Goal: Information Seeking & Learning: Understand process/instructions

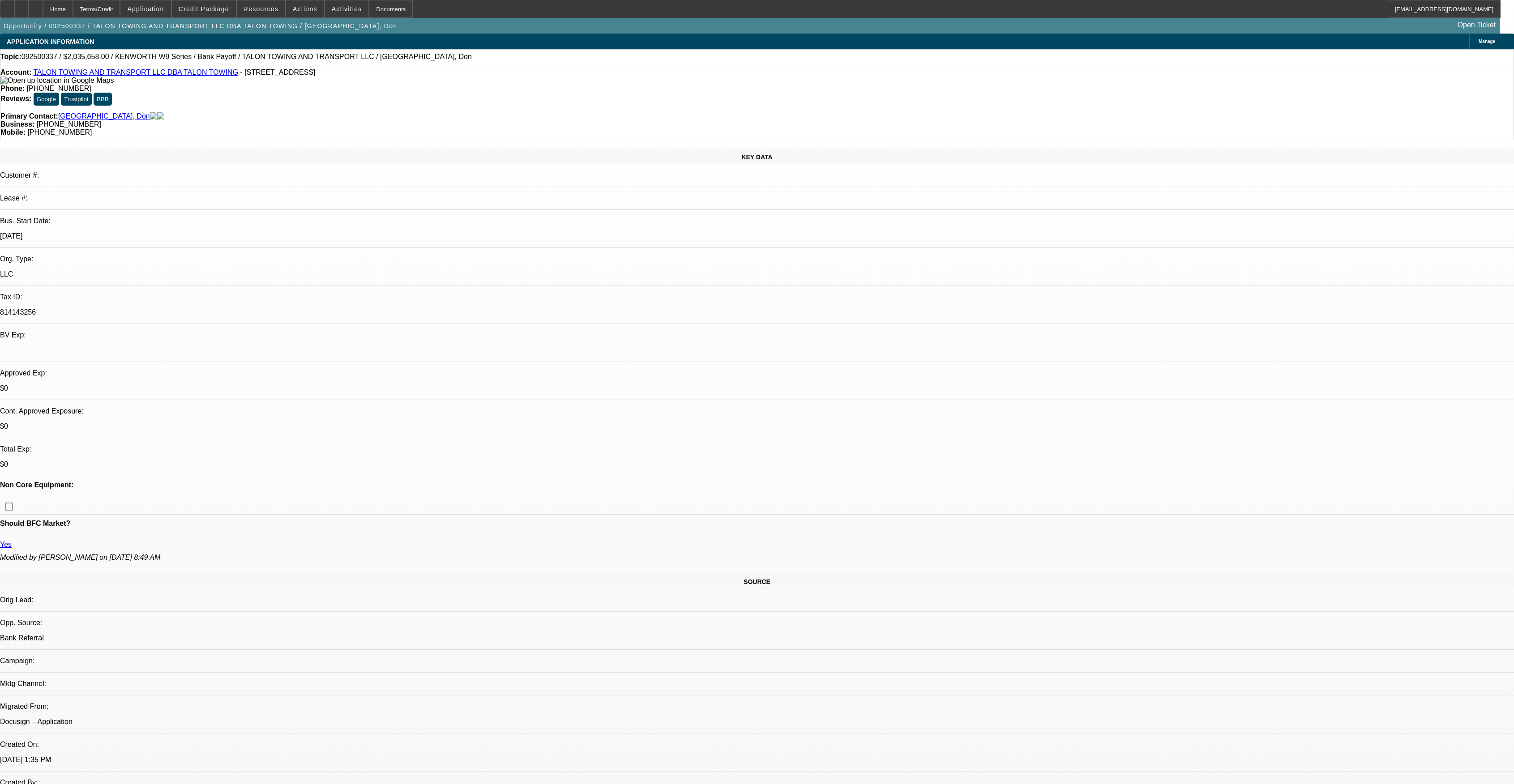
select select "0"
select select "2"
select select "0"
select select "6"
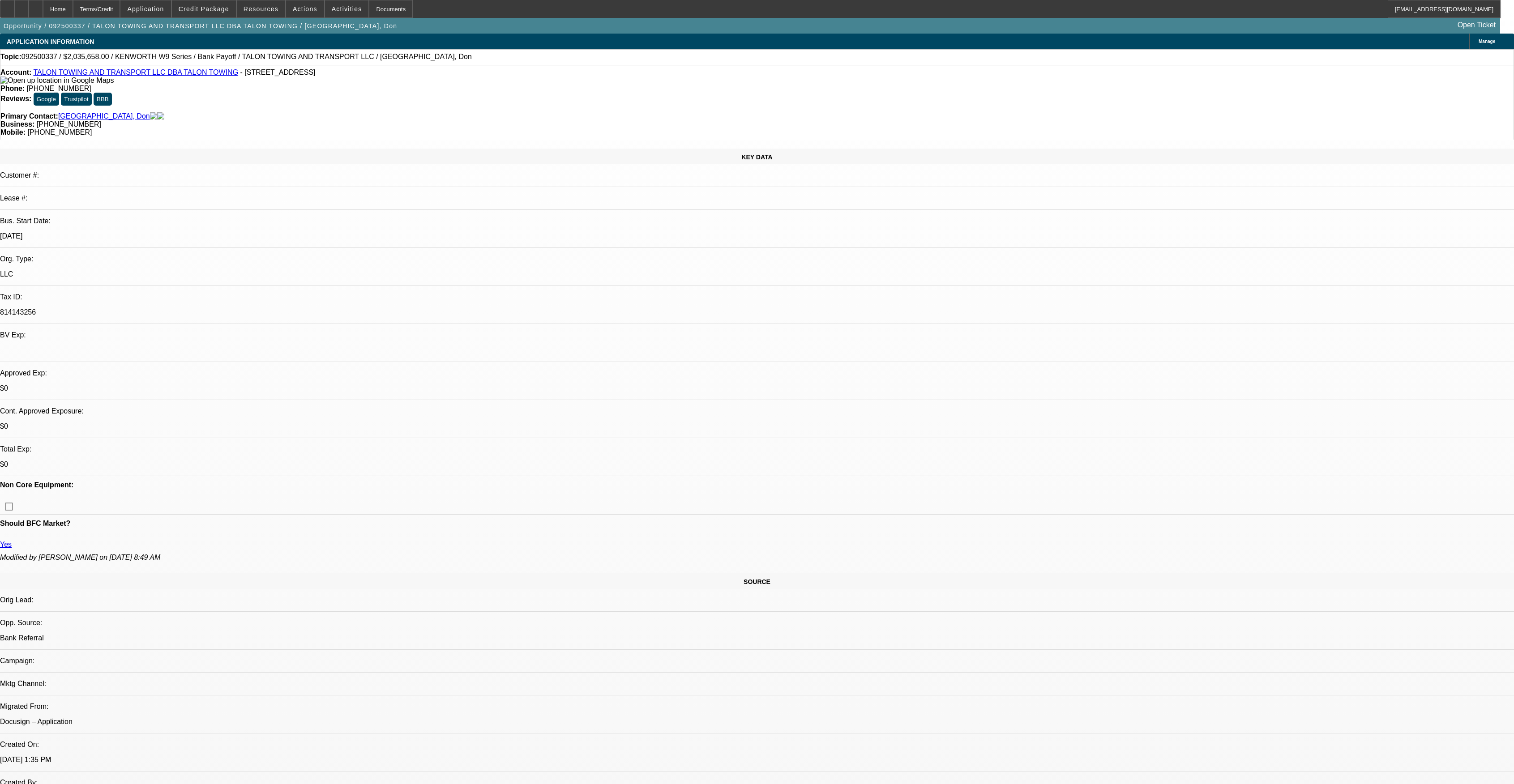
select select "0"
select select "2"
select select "0"
select select "6"
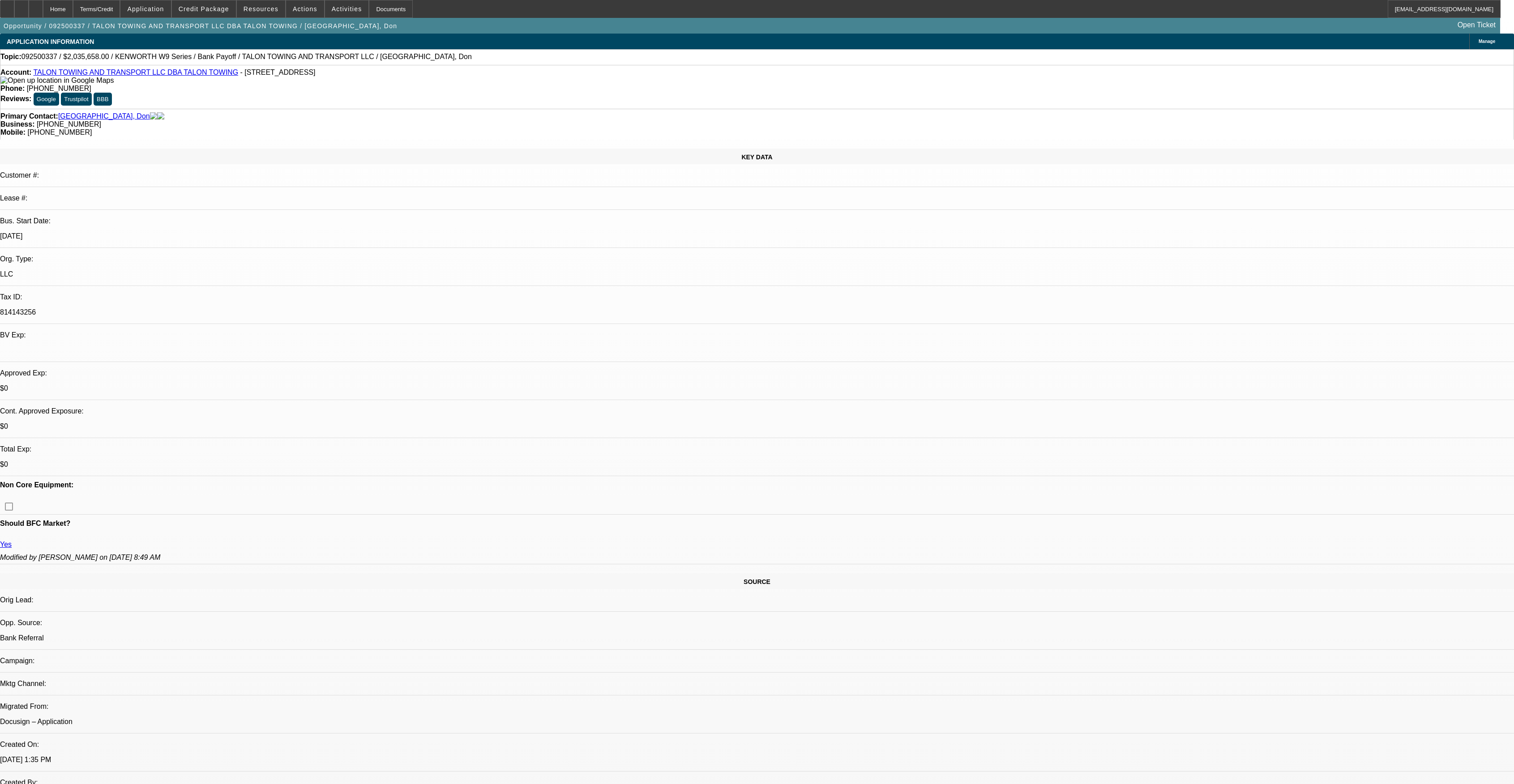
select select "0"
select select "2"
select select "0"
select select "6"
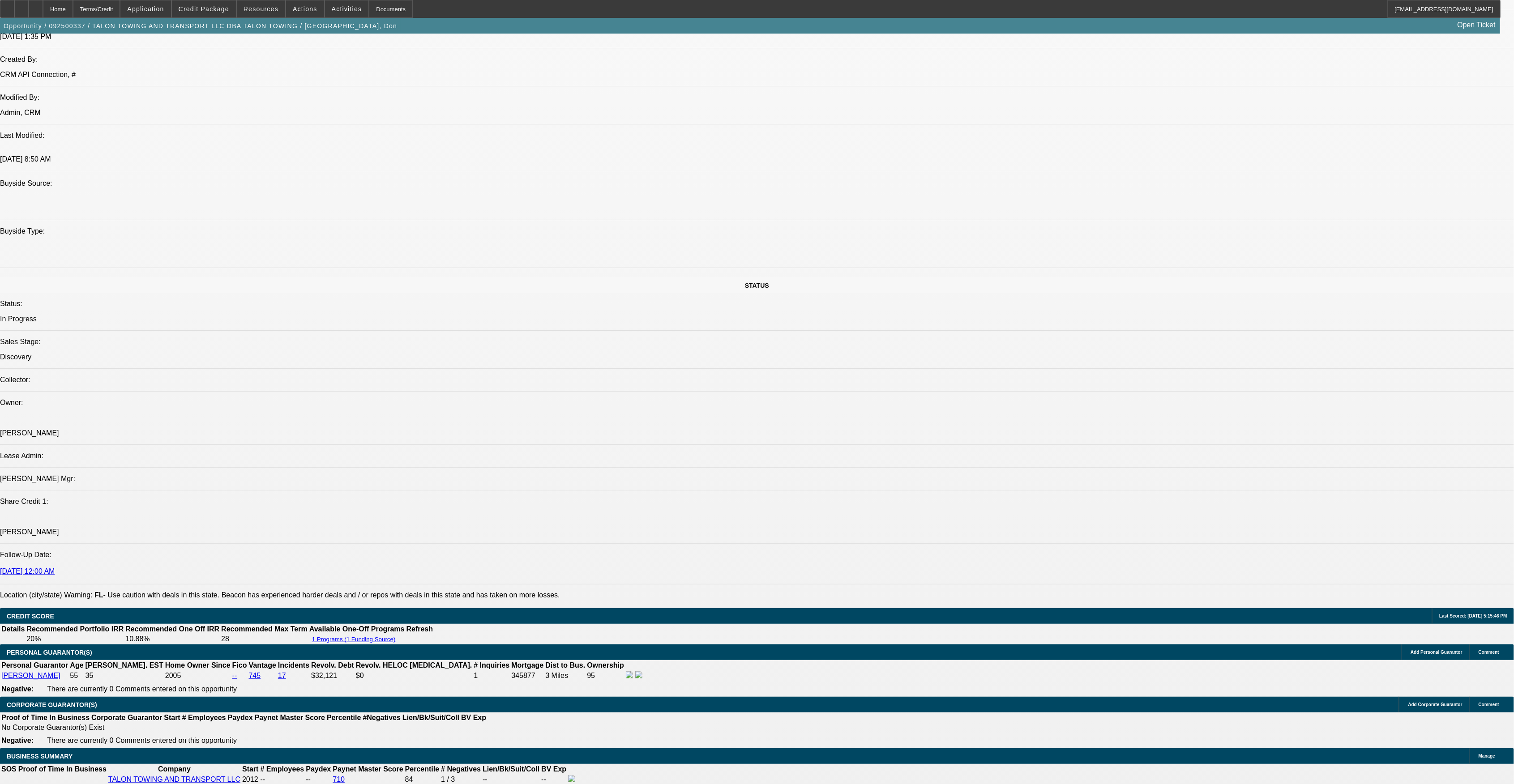
scroll to position [796, 0]
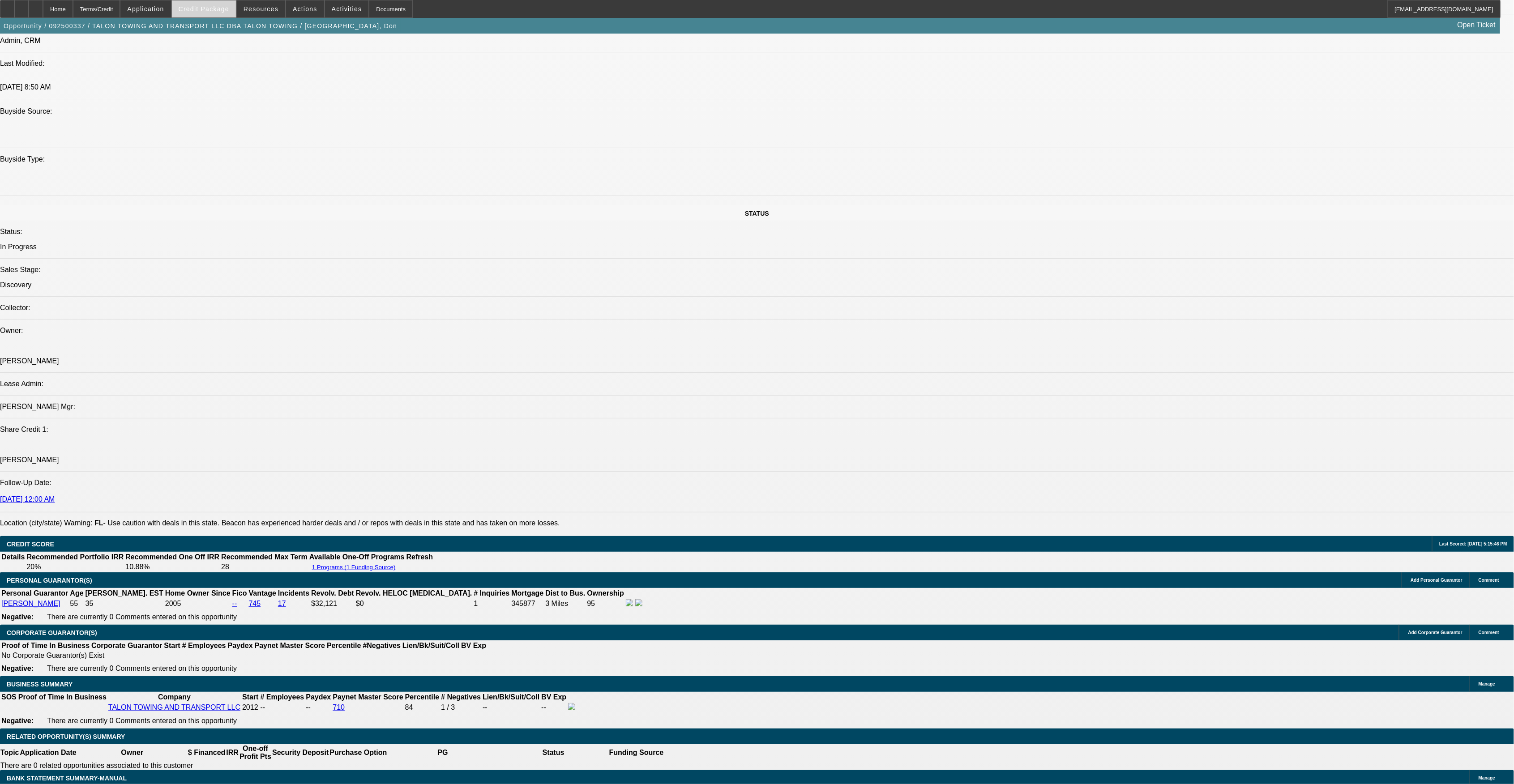
click at [214, 16] on span at bounding box center [204, 9] width 64 height 21
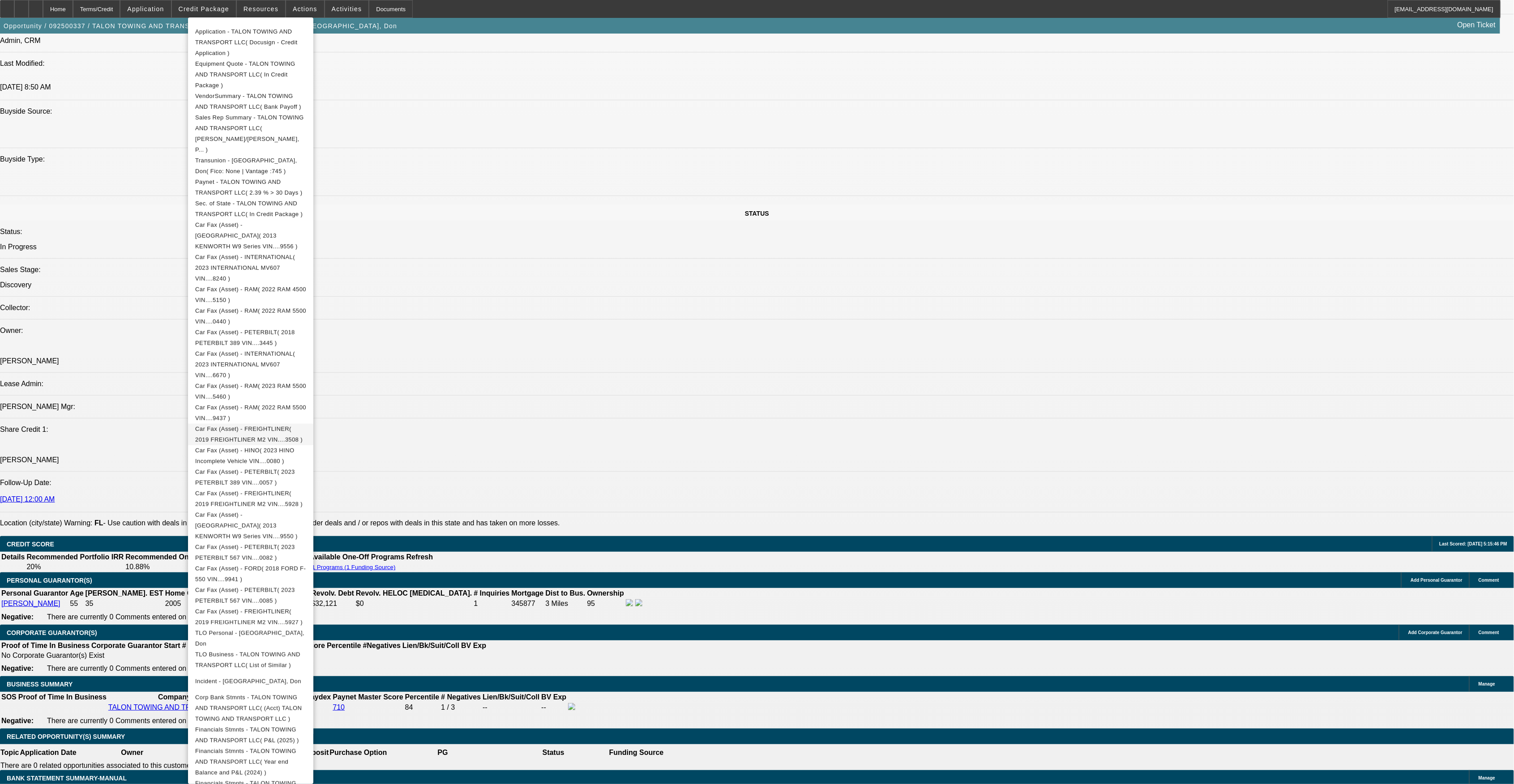
scroll to position [206, 0]
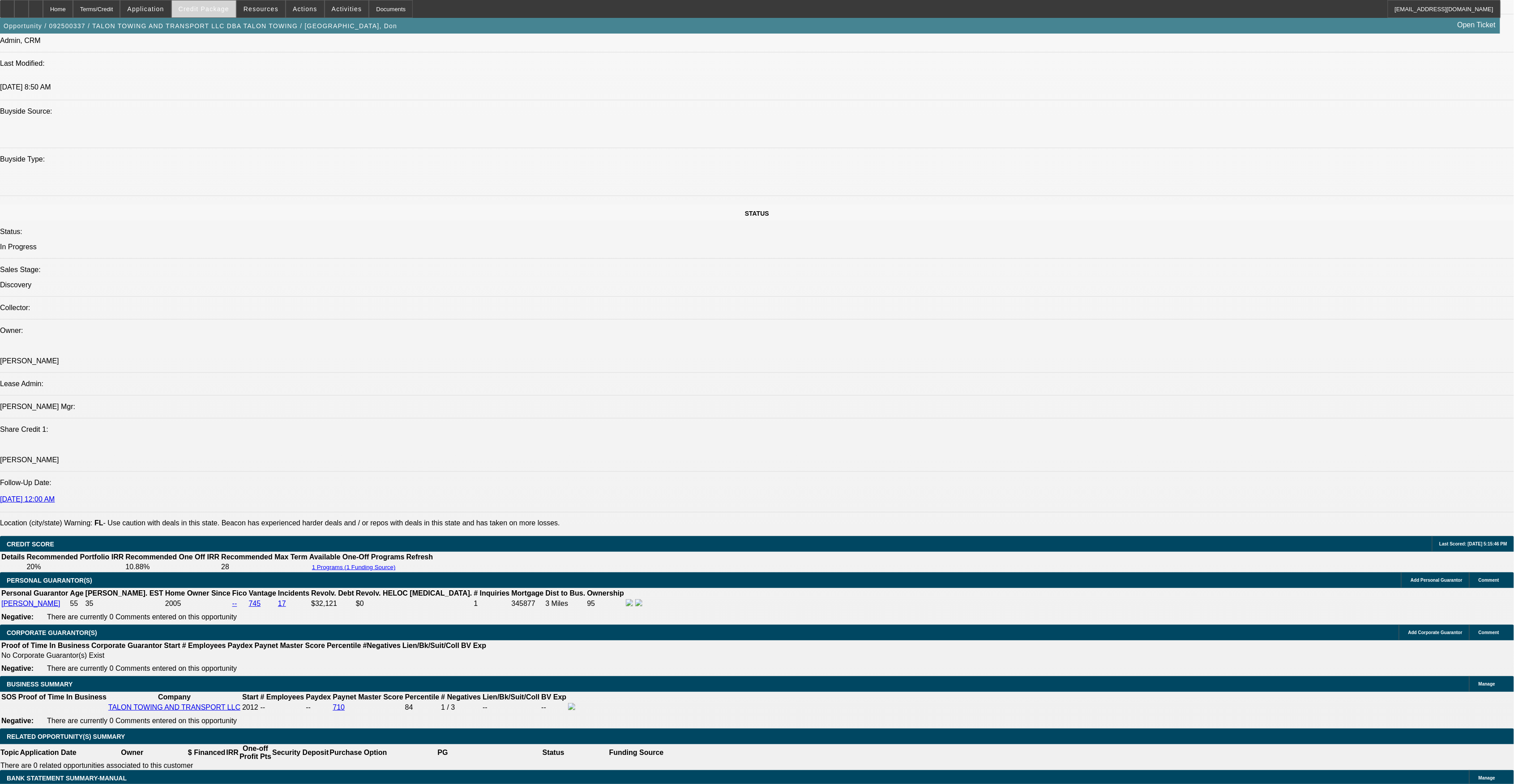
click at [229, 11] on span "Credit Package" at bounding box center [204, 9] width 50 height 7
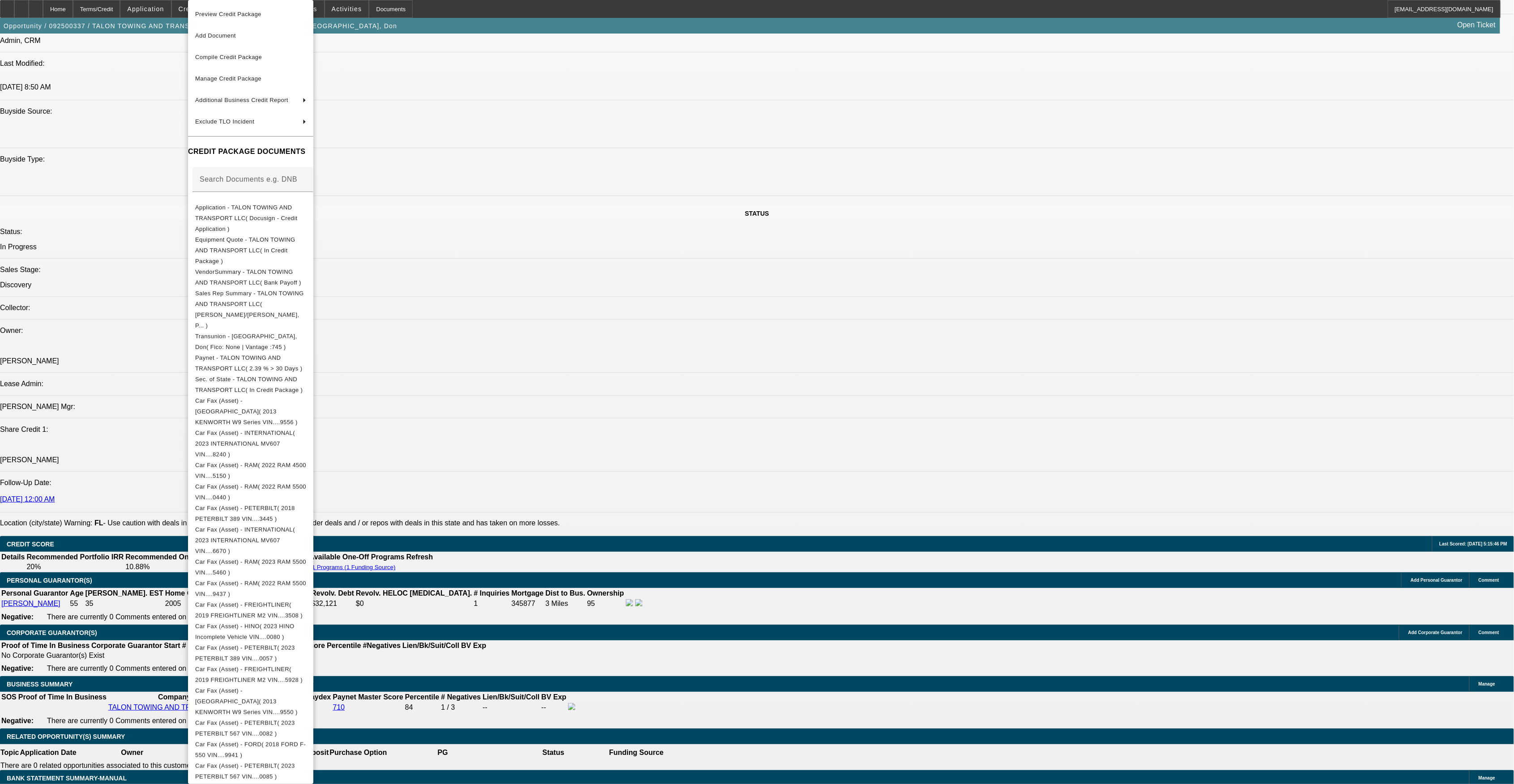
scroll to position [188, 0]
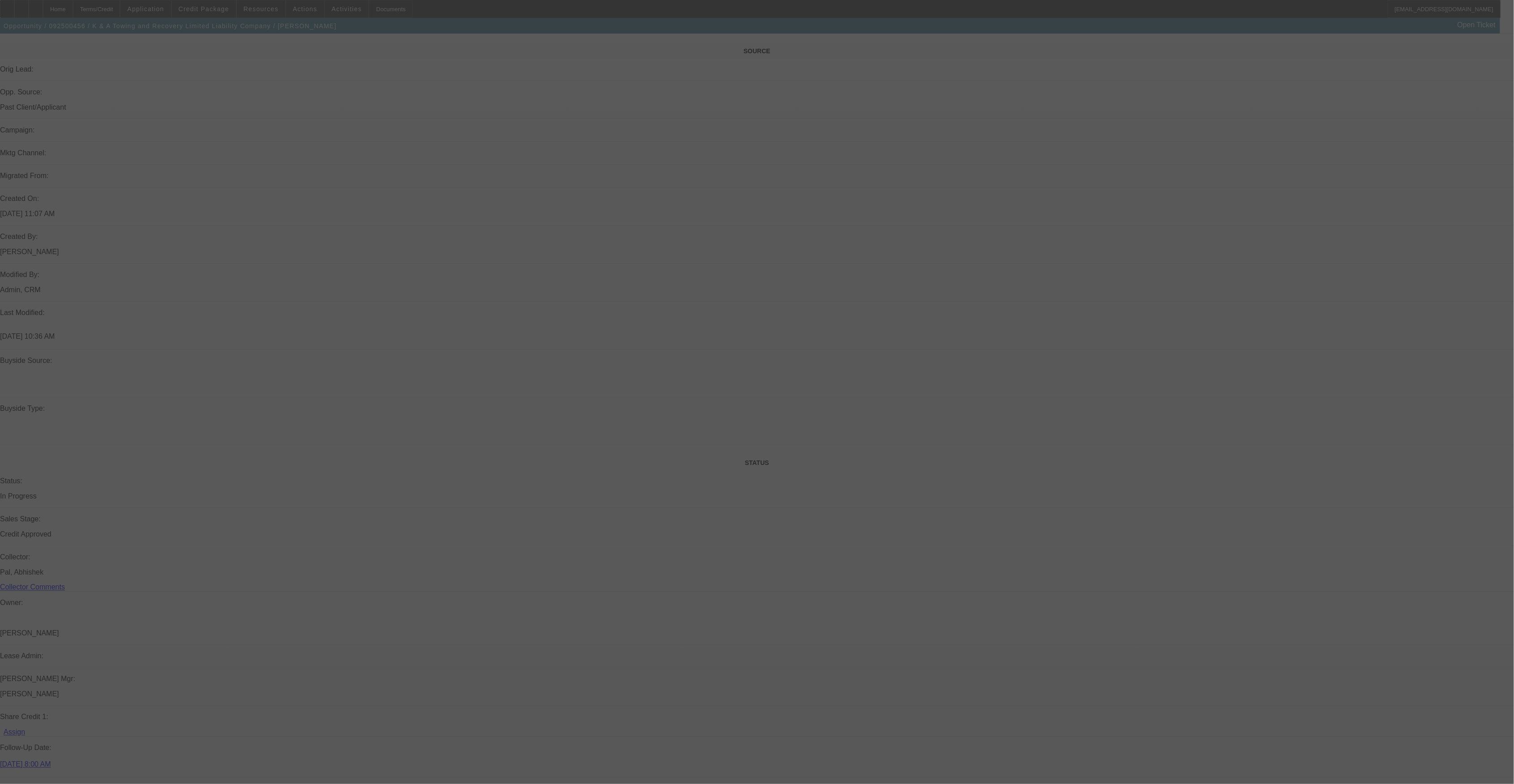
scroll to position [835, 0]
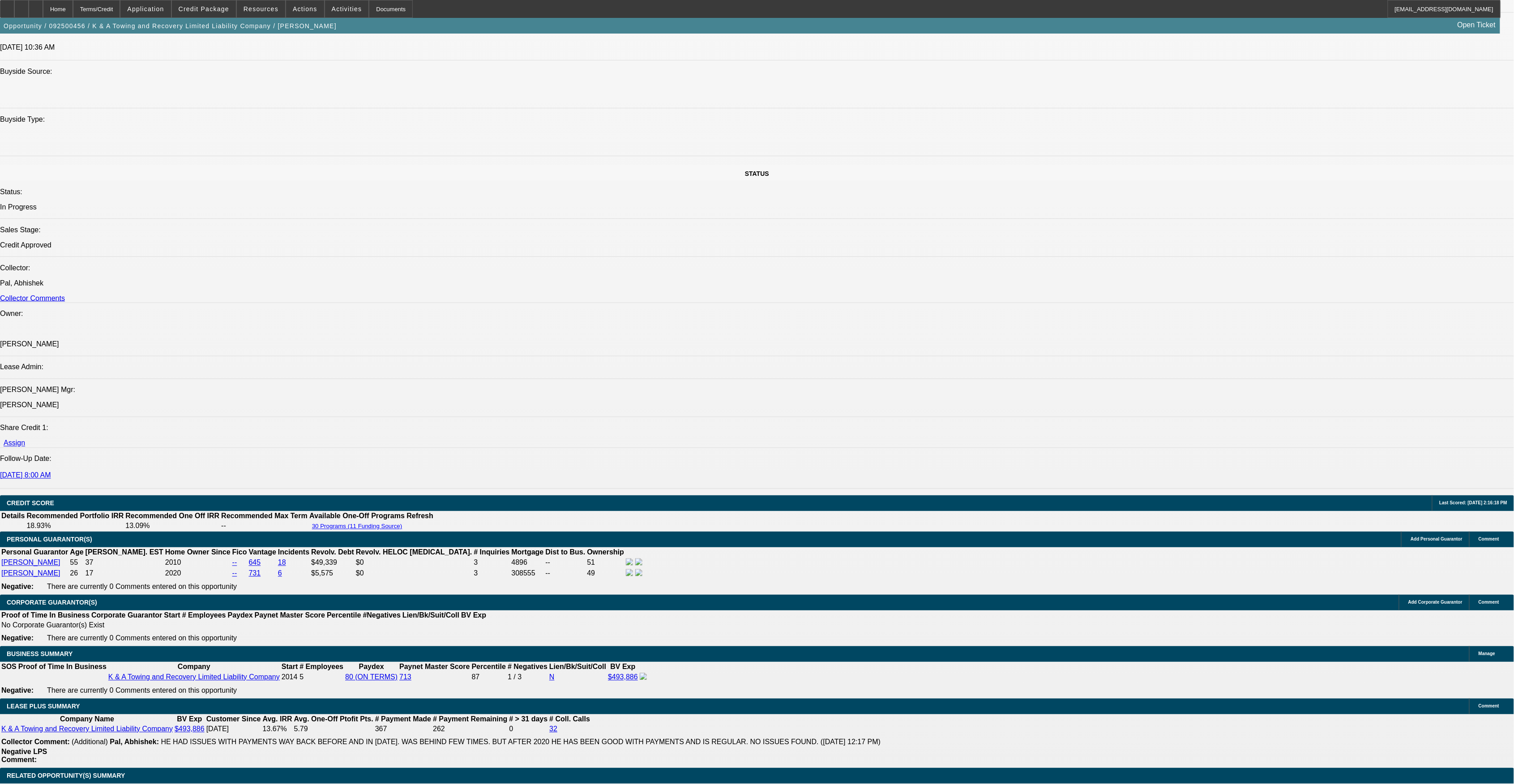
select select "0"
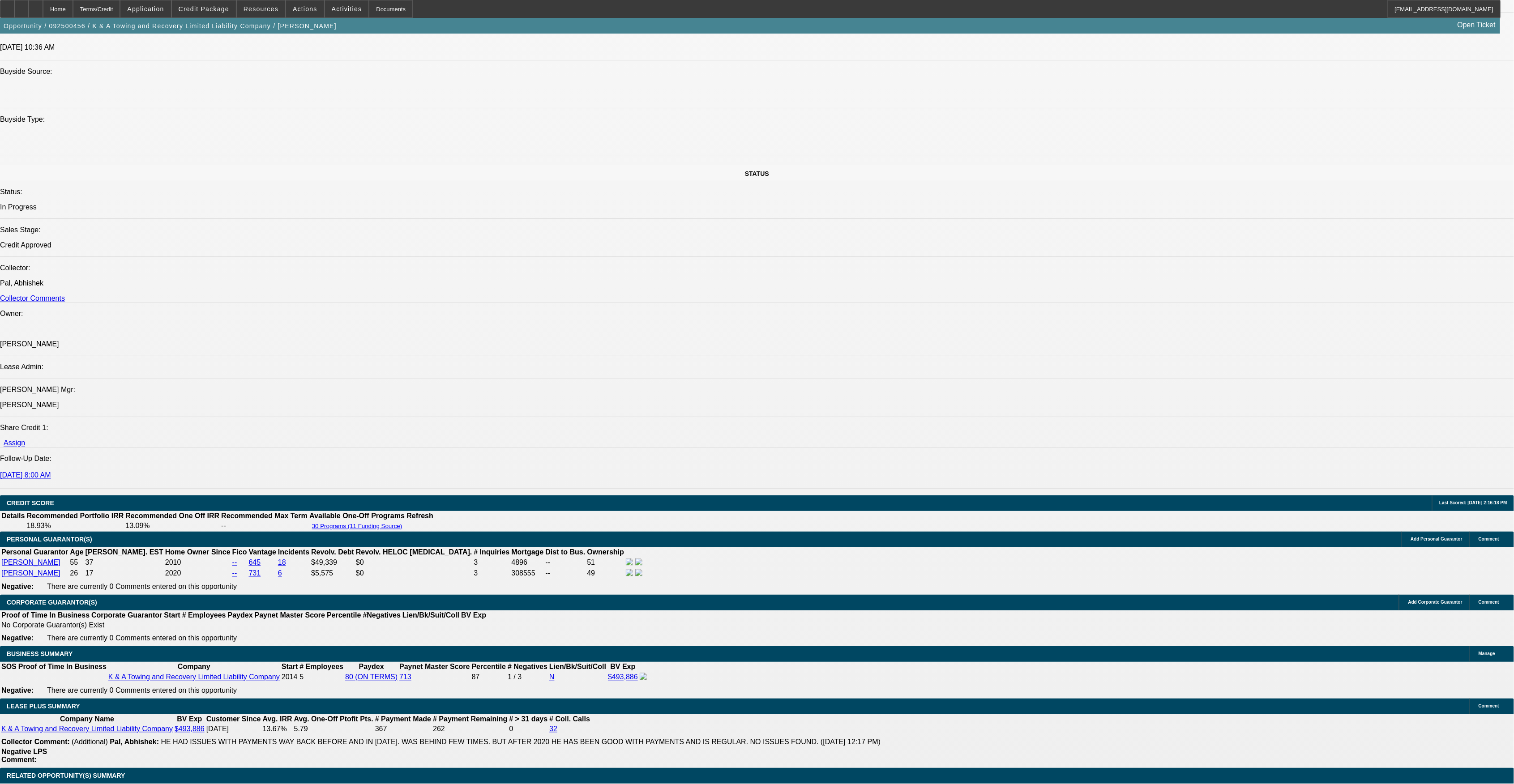
select select "0"
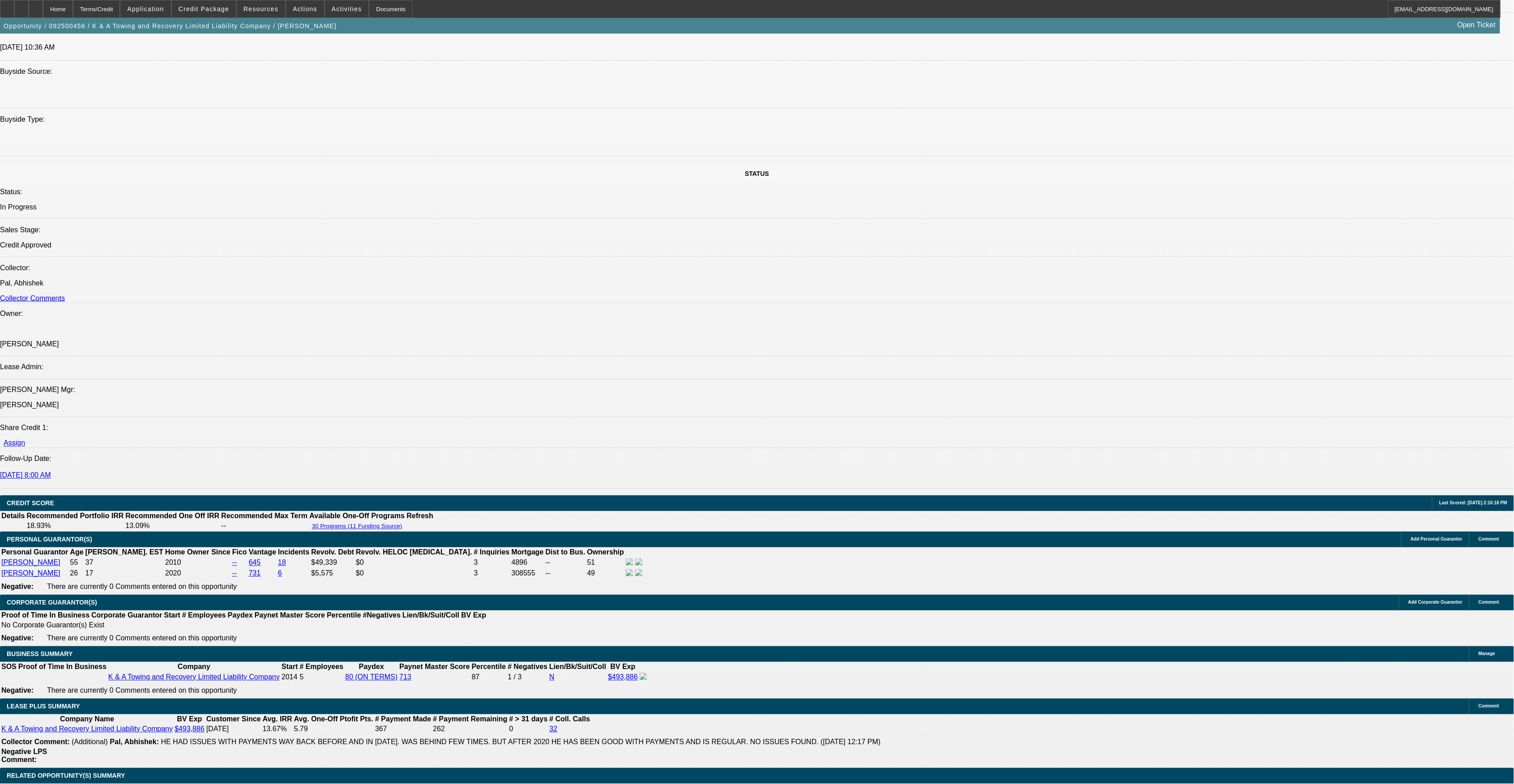
select select "0"
select select "1"
select select "2"
select select "6"
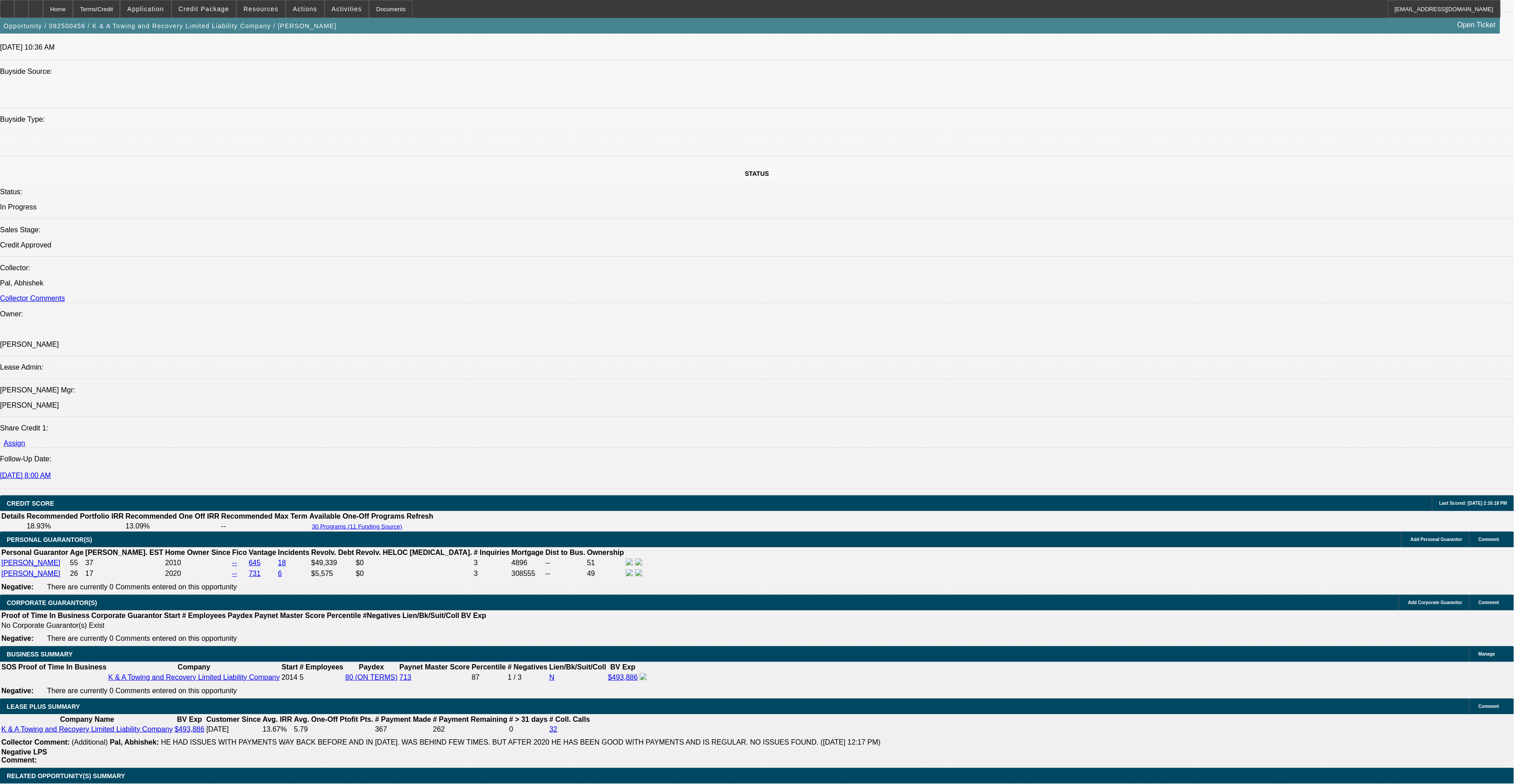
select select "1"
select select "6"
select select "1"
select select "2"
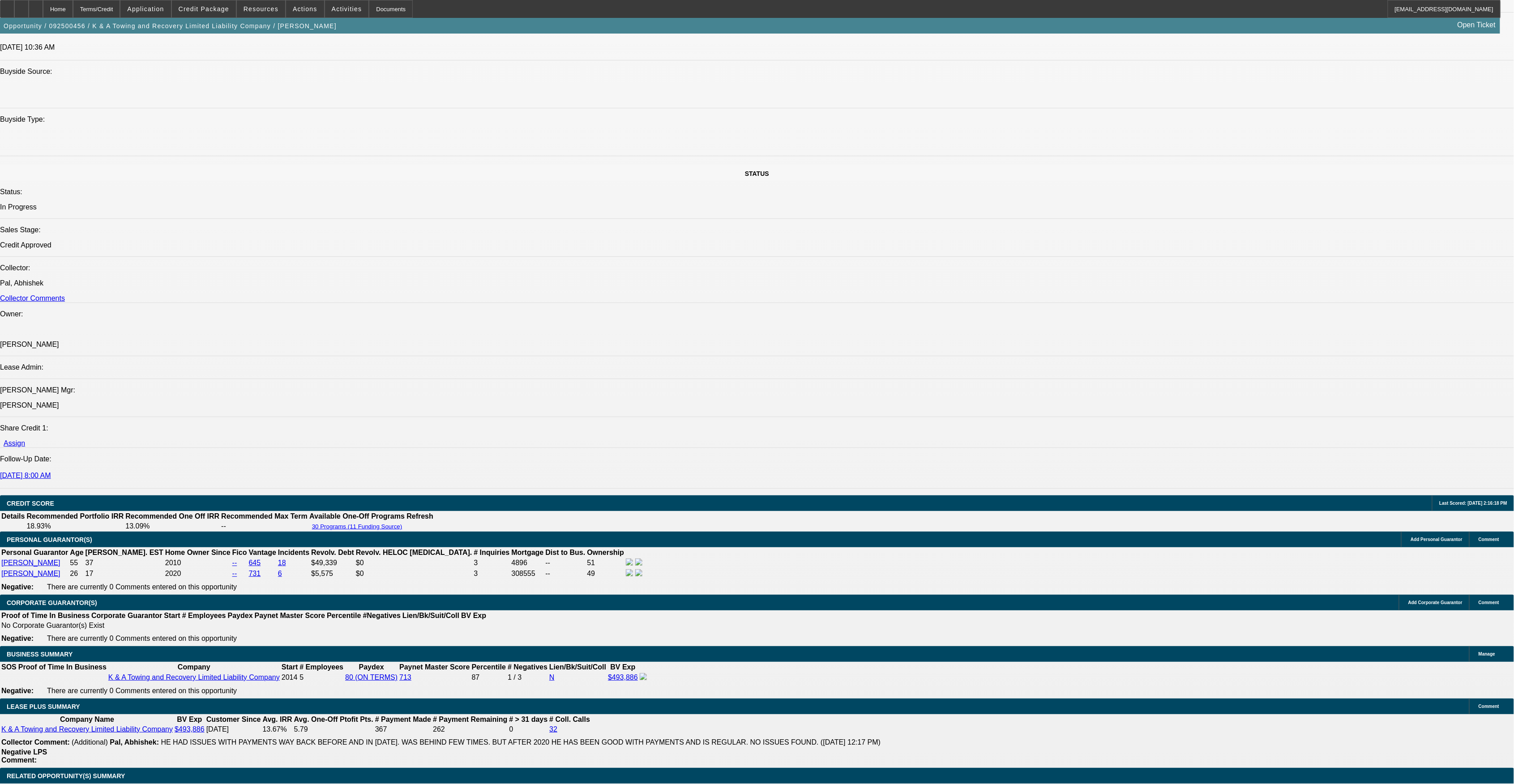
select select "6"
select select "1"
select select "2"
select select "6"
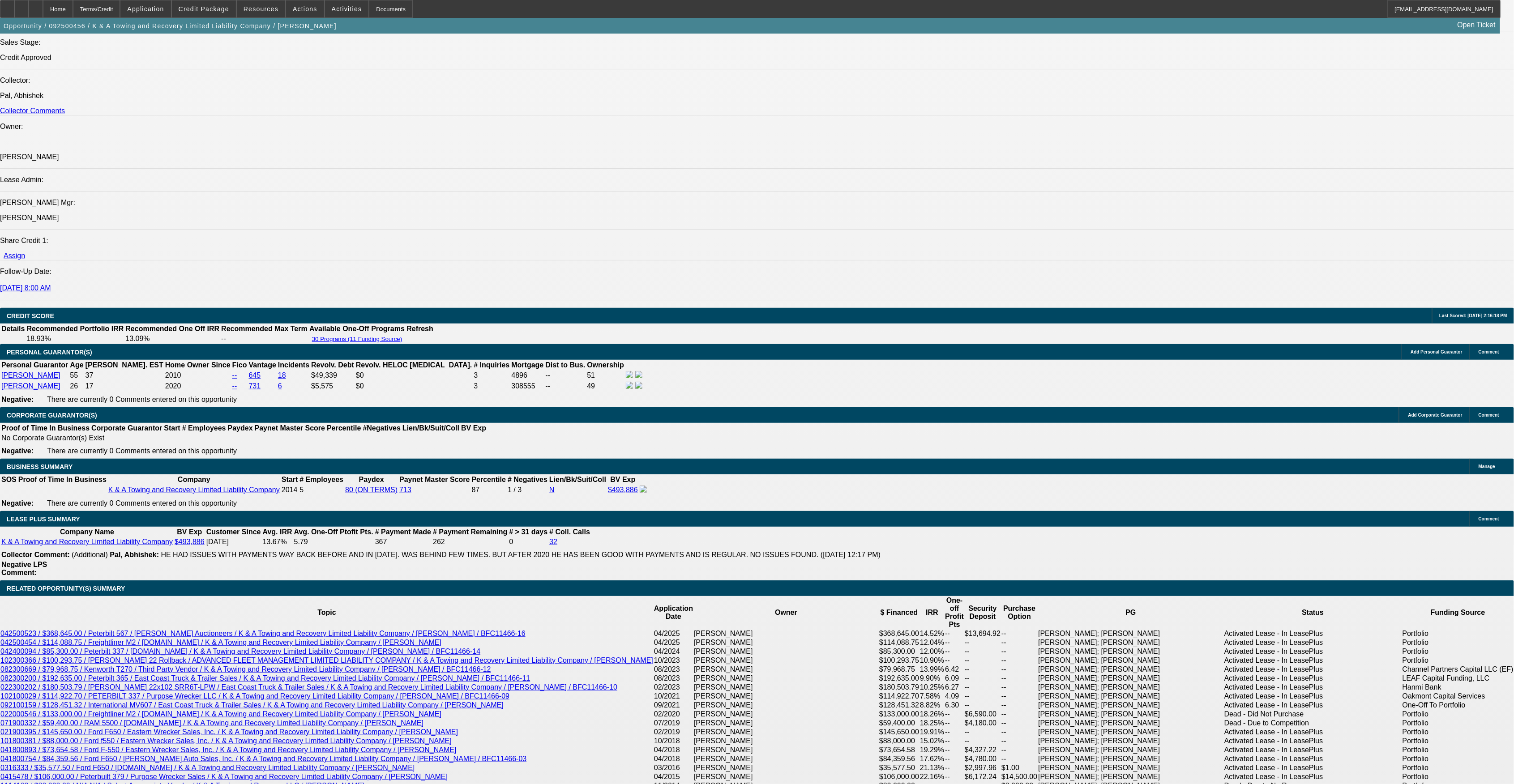
scroll to position [1133, 0]
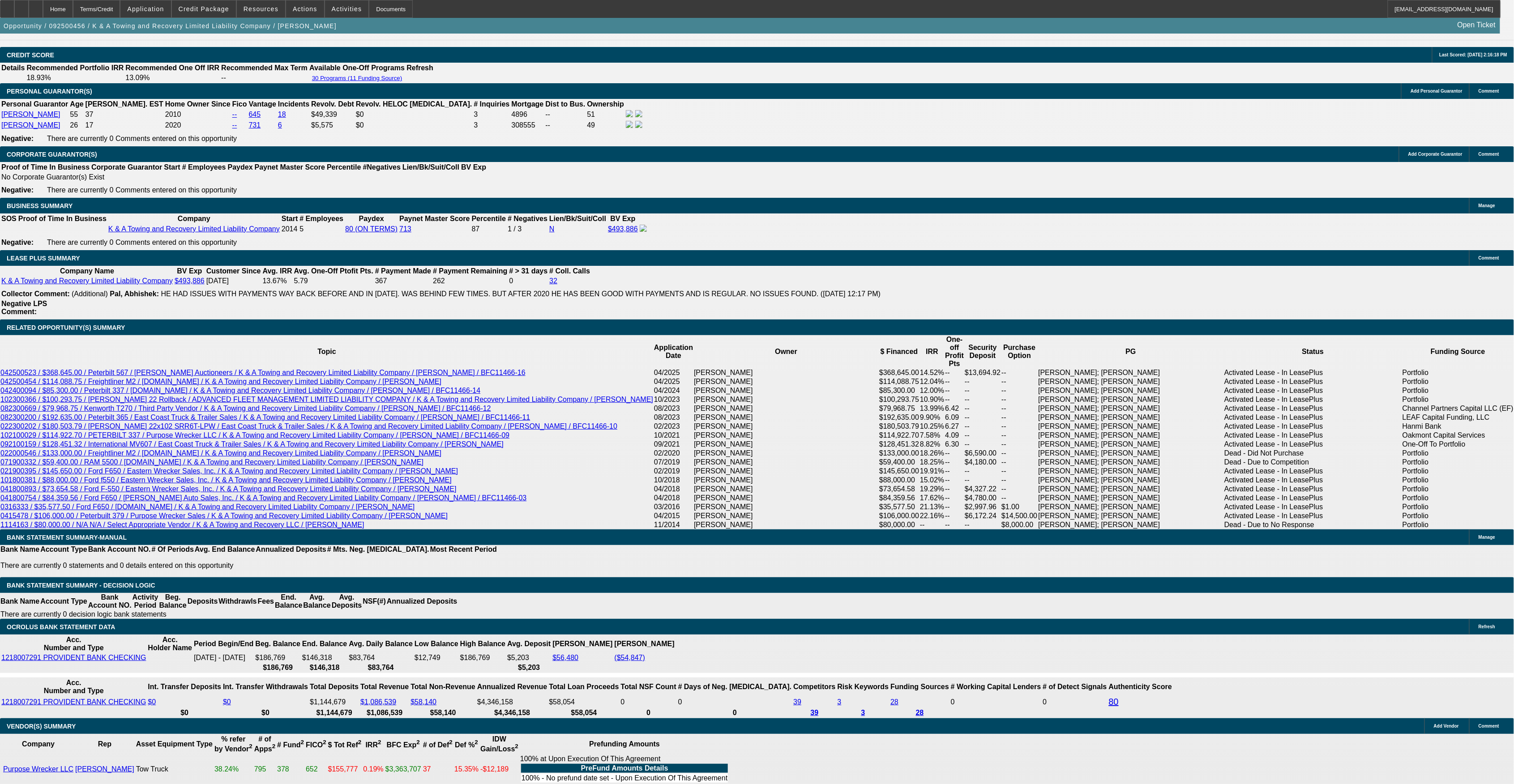
scroll to position [1313, 0]
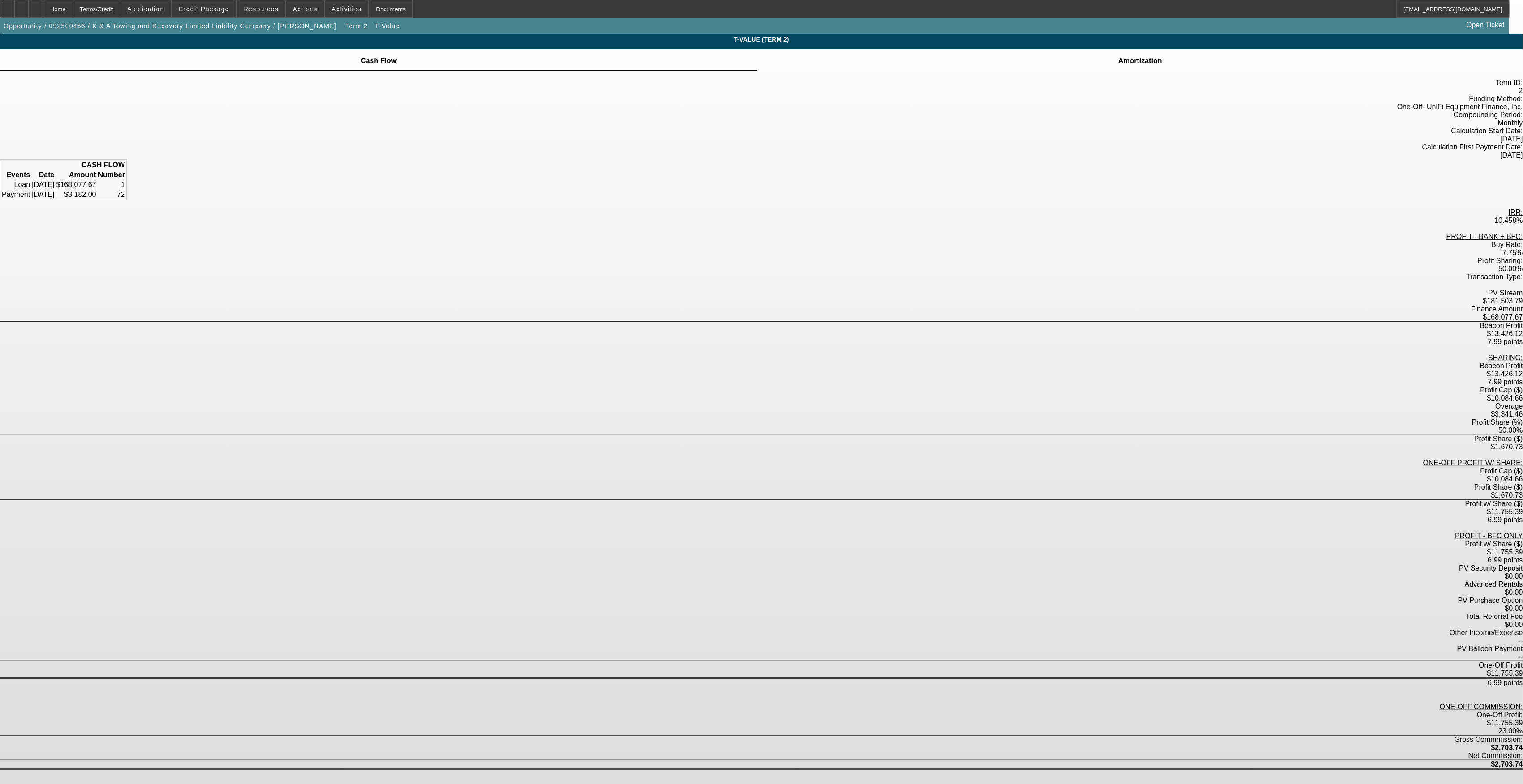
click at [631, 474] on div "Term ID: 2 Funding Method: One-Off - UniFi Equipment Finance, Inc. Compounding …" at bounding box center [761, 436] width 1523 height 715
click at [890, 435] on div "Profit Share ($) $1,670.73" at bounding box center [761, 442] width 1523 height 16
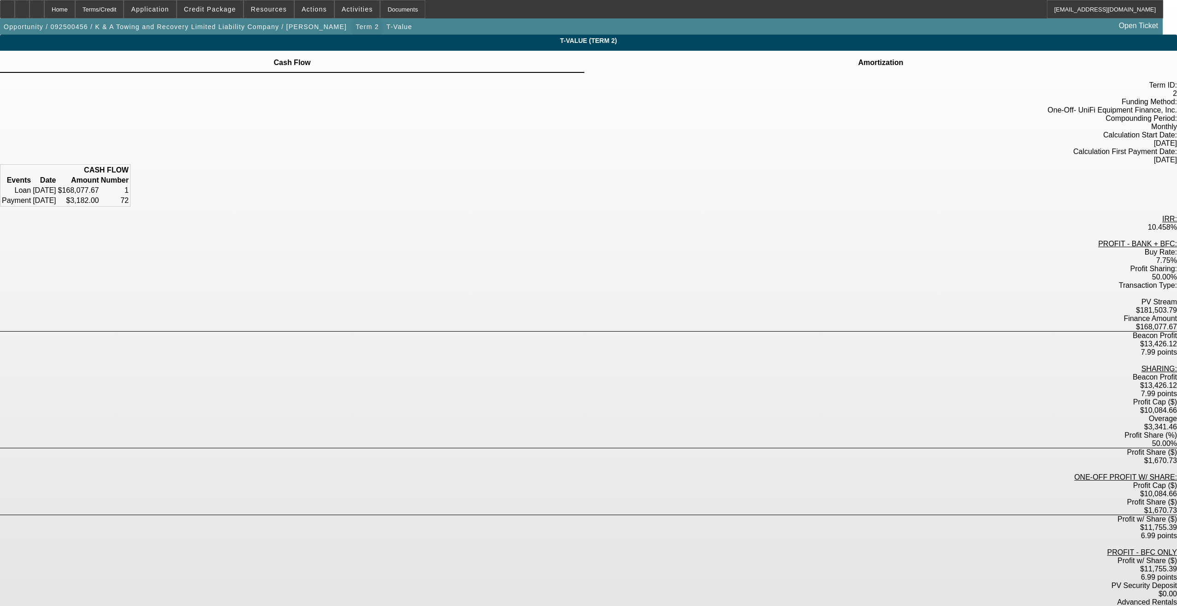
click at [352, 21] on span "button" at bounding box center [367, 27] width 30 height 22
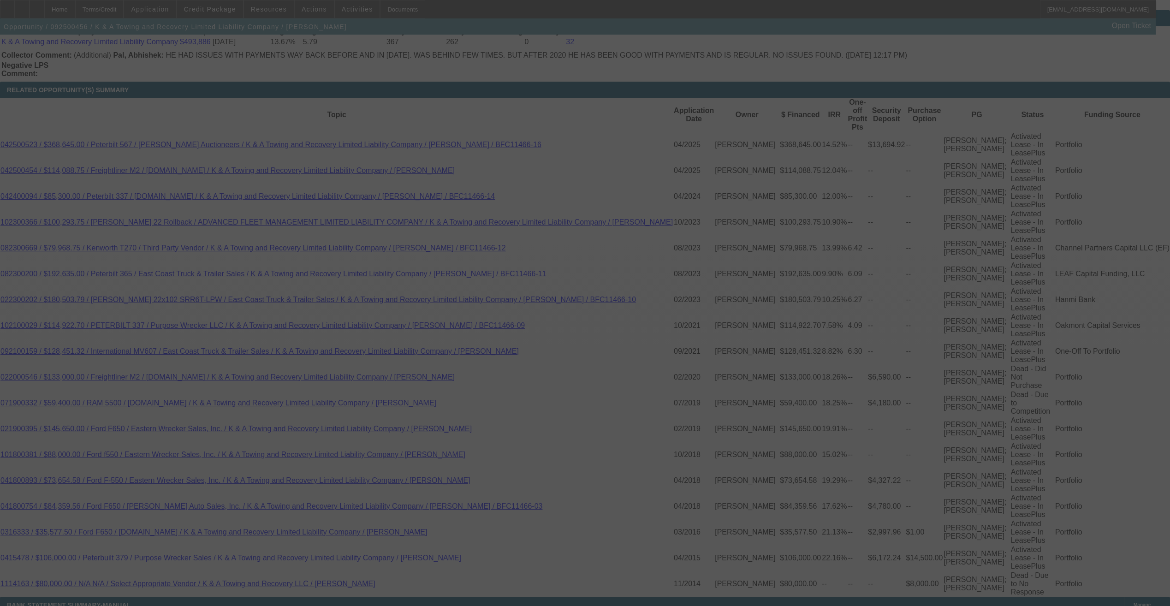
scroll to position [1567, 0]
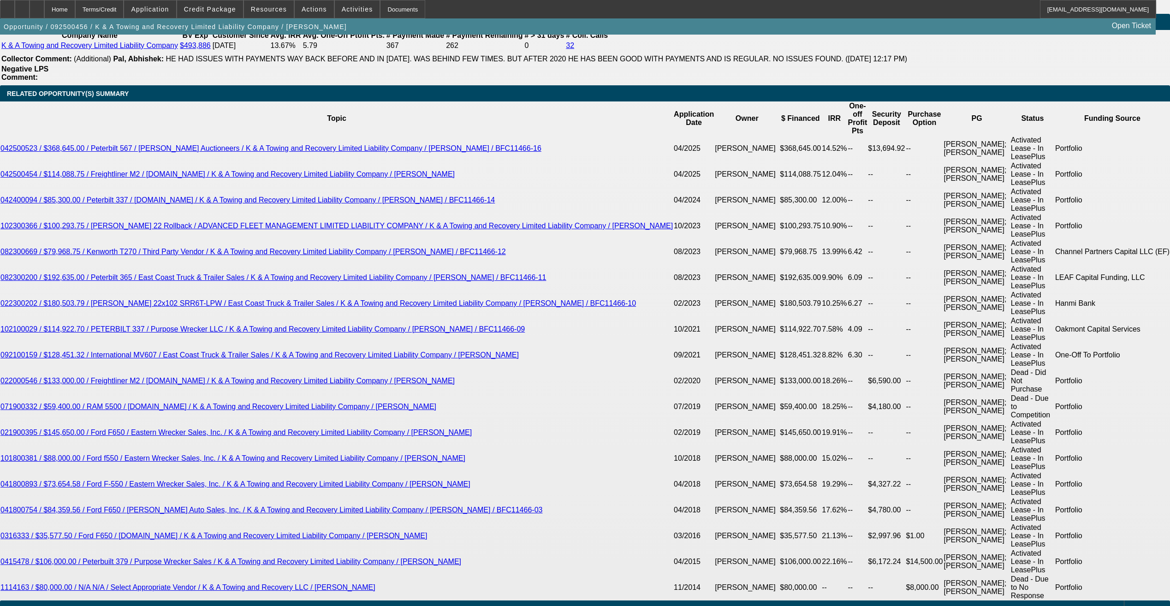
select select "0"
select select "2"
select select "0"
select select "6"
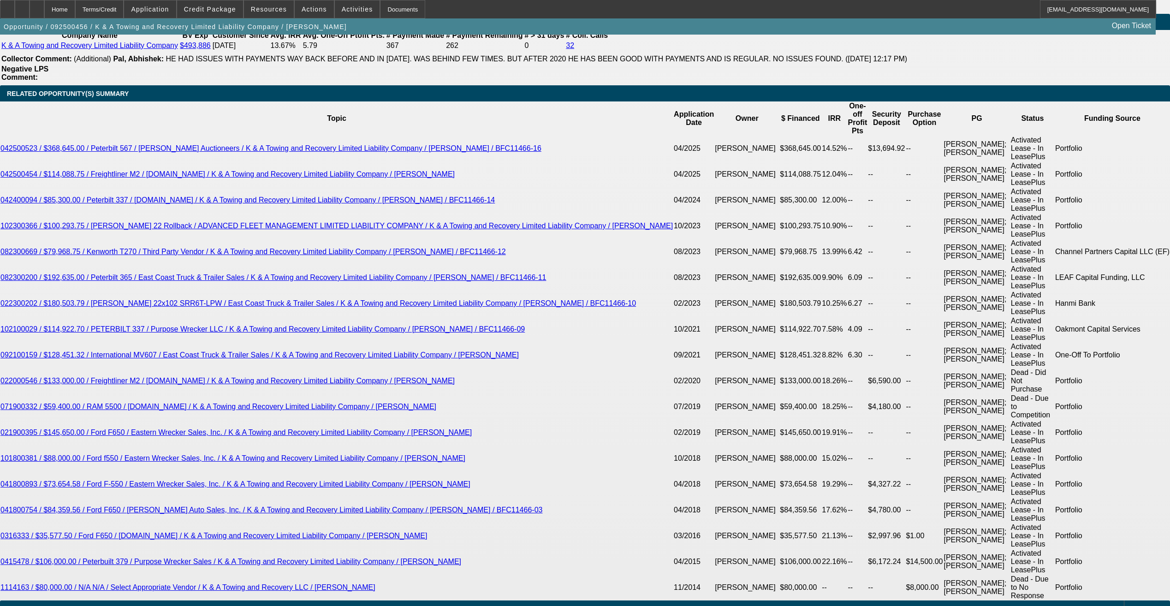
select select "0"
select select "6"
select select "0"
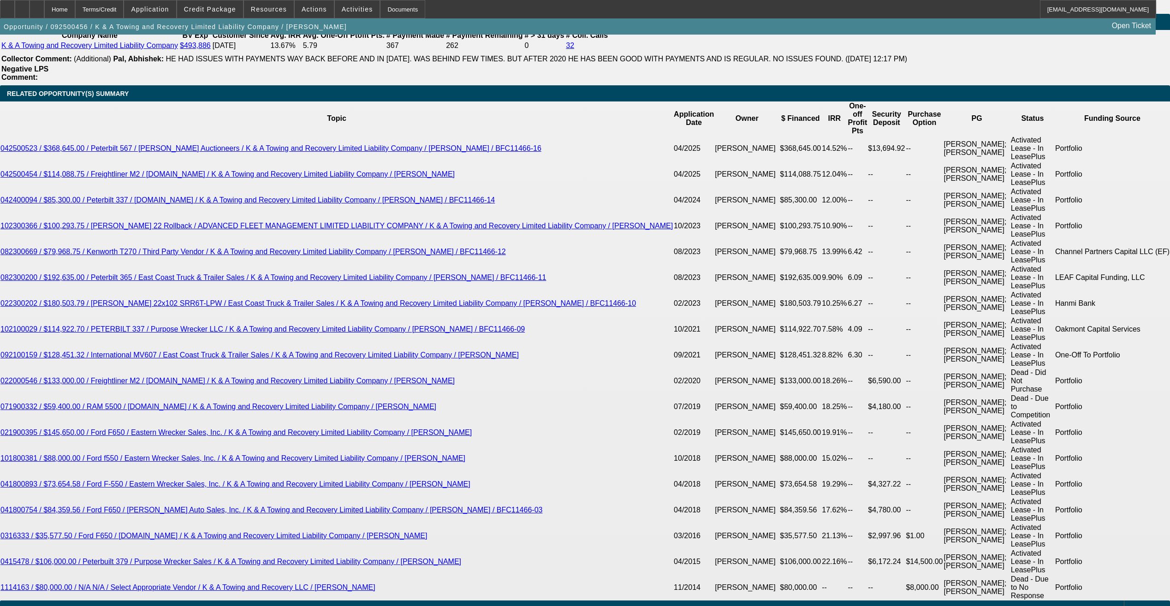
select select "0"
select select "2"
select select "0"
select select "6"
select select "0"
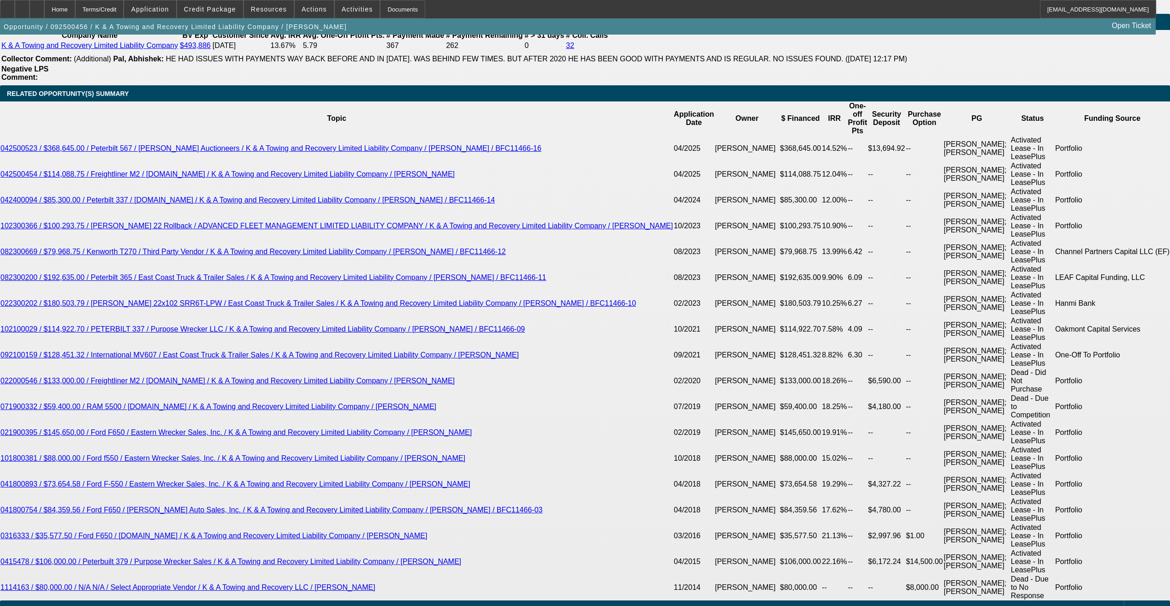
select select "0"
select select "2"
select select "0"
select select "6"
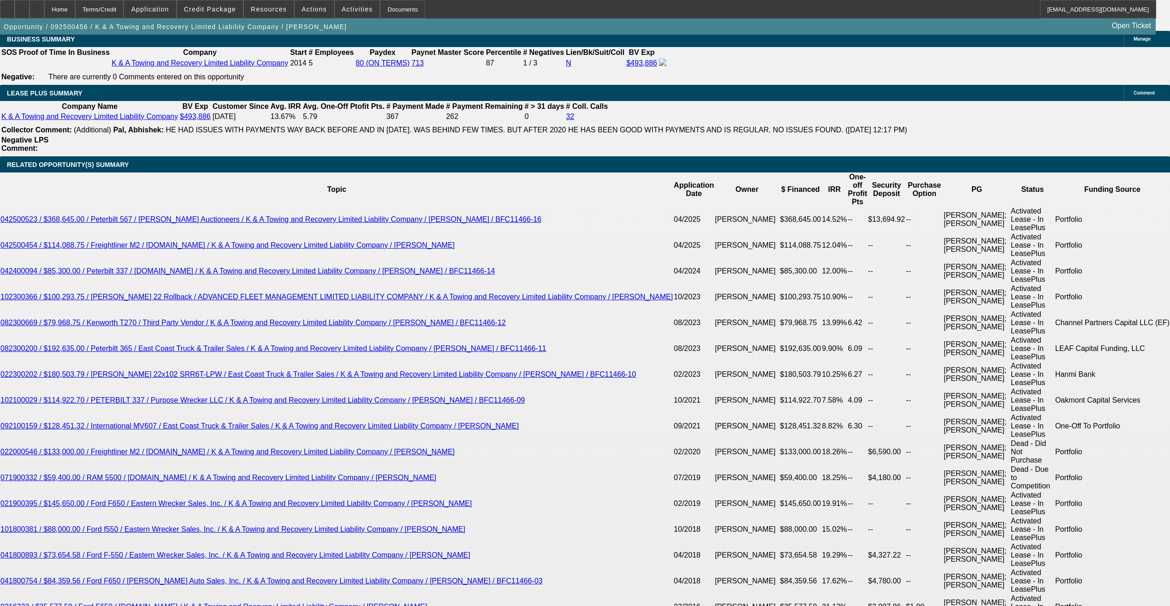
scroll to position [1509, 0]
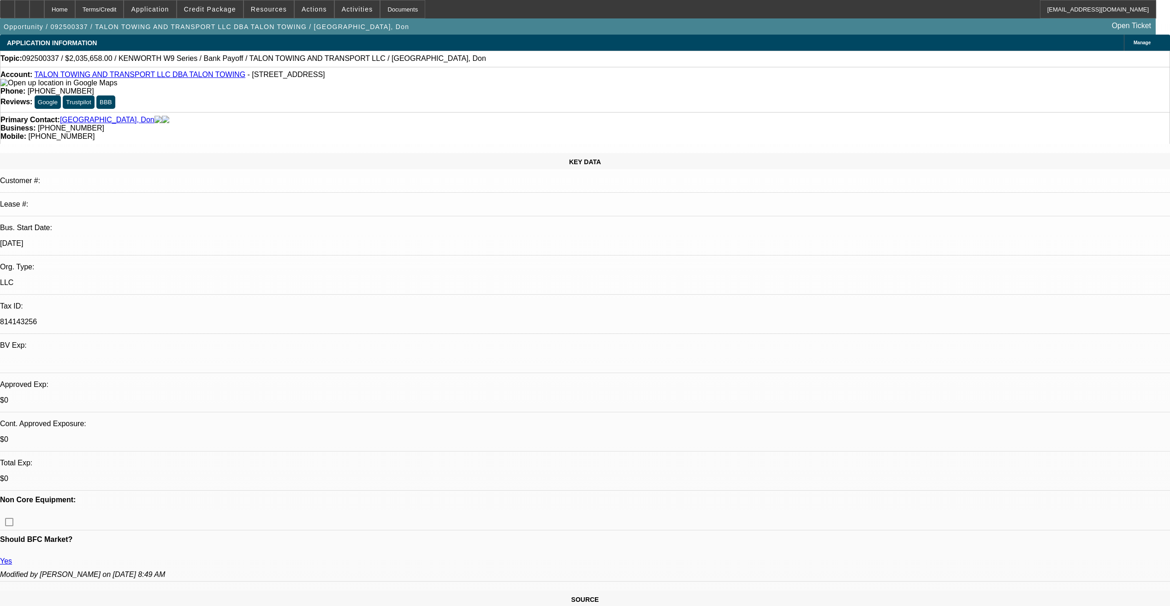
select select "0"
select select "2"
select select "0"
select select "6"
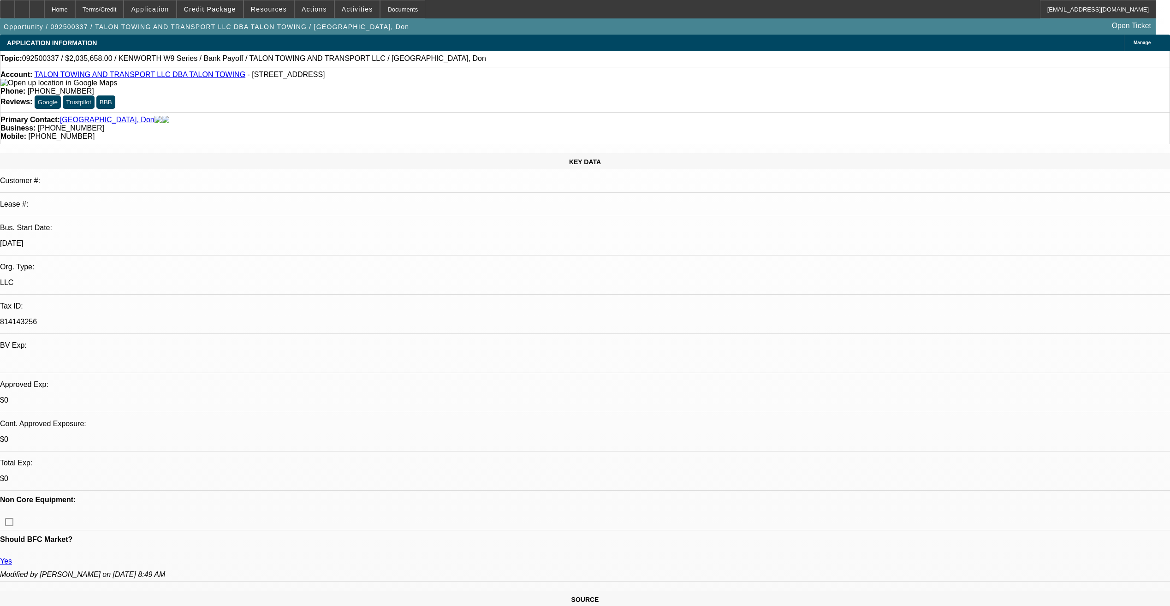
select select "0"
select select "2"
select select "0"
select select "6"
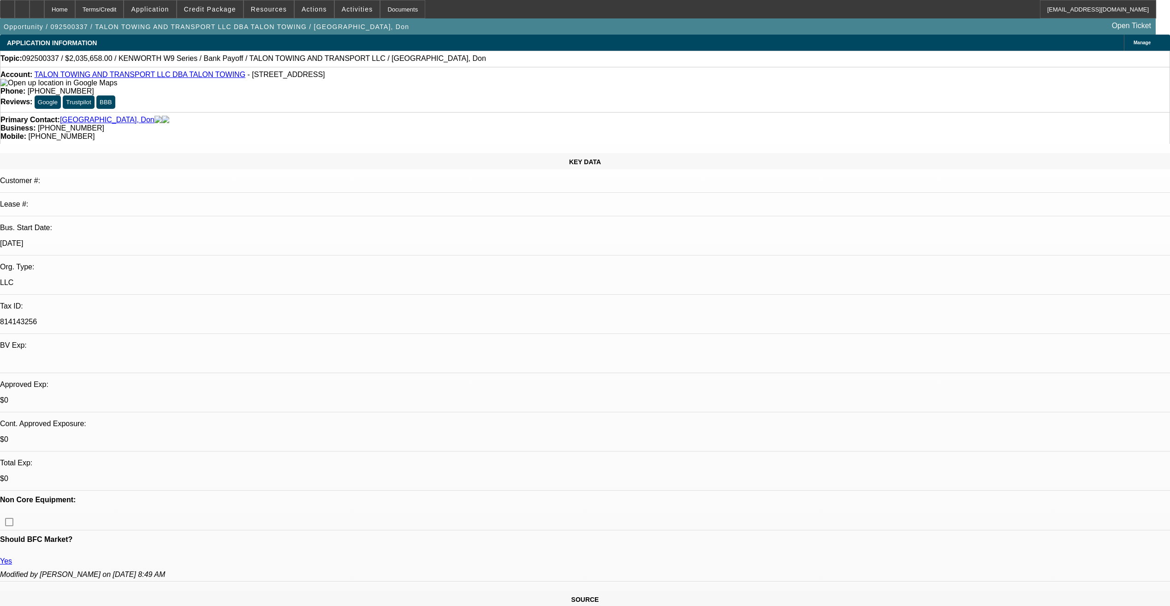
select select "0"
select select "2"
select select "0"
select select "6"
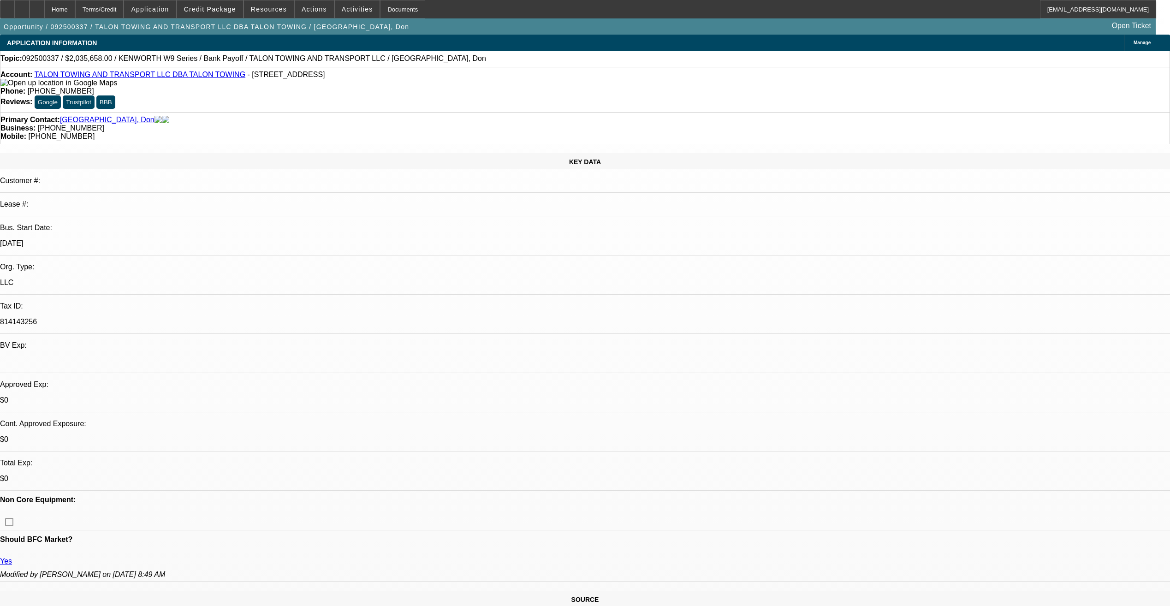
scroll to position [820, 0]
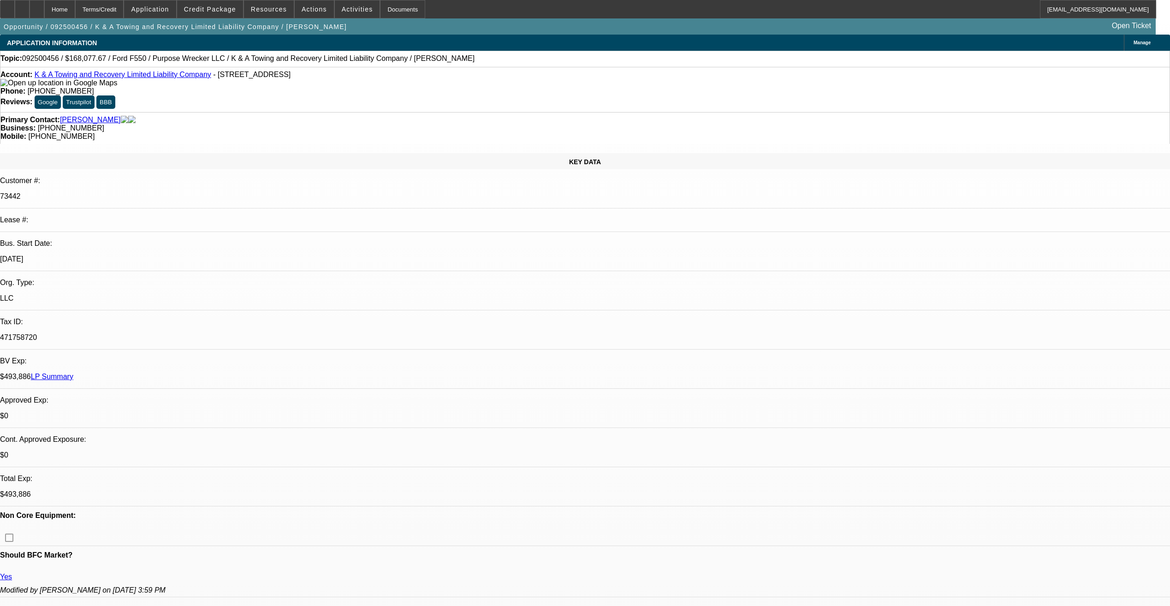
select select "0"
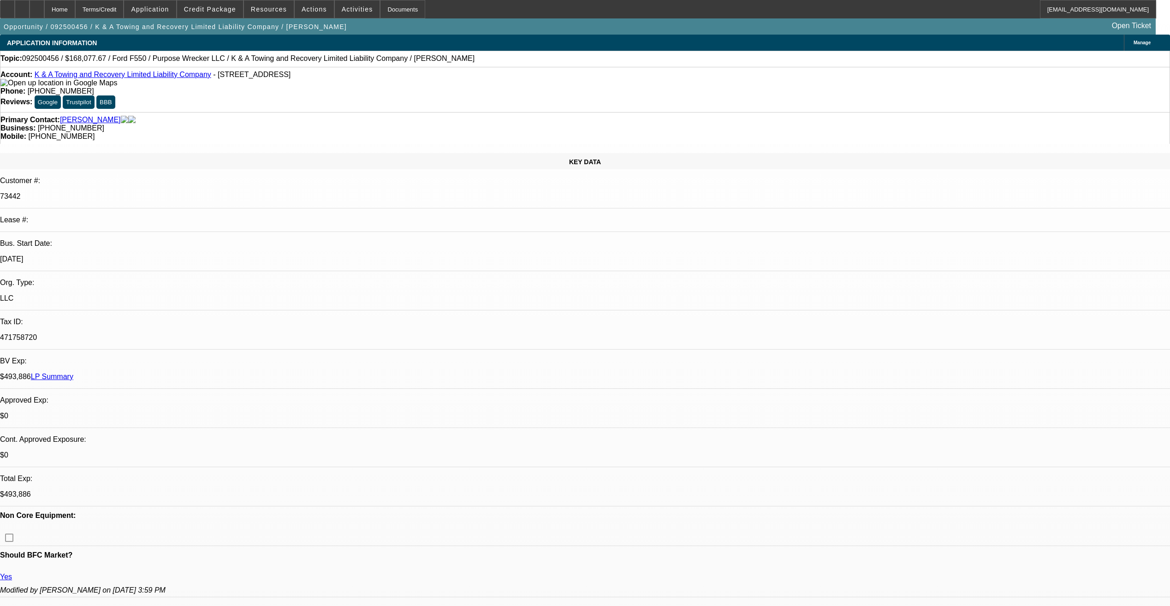
select select "0"
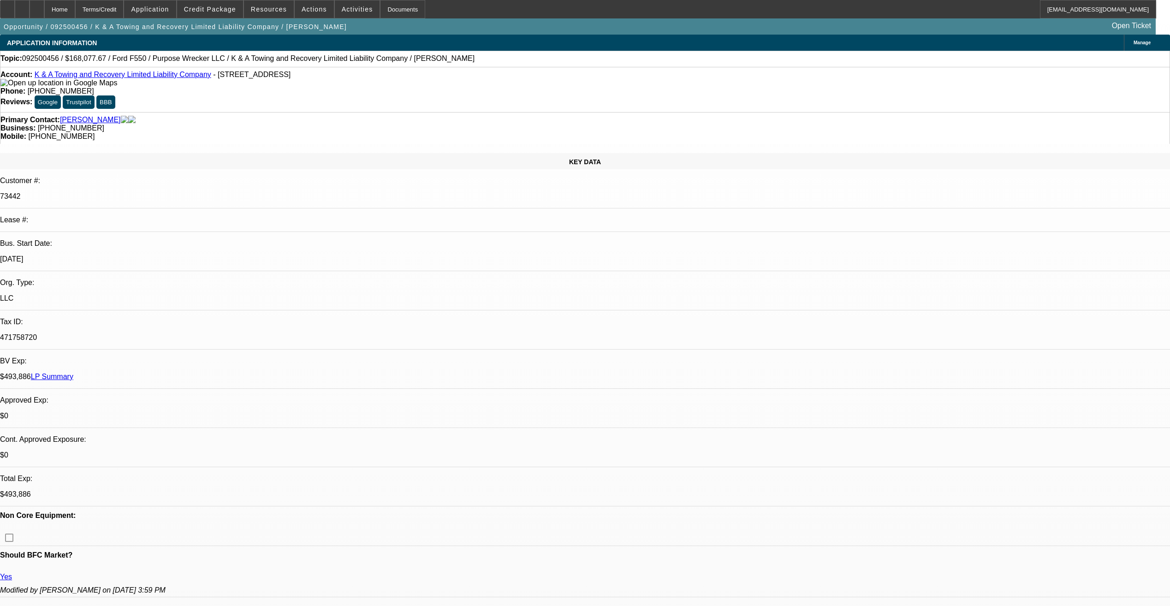
select select "0"
select select "1"
select select "2"
select select "6"
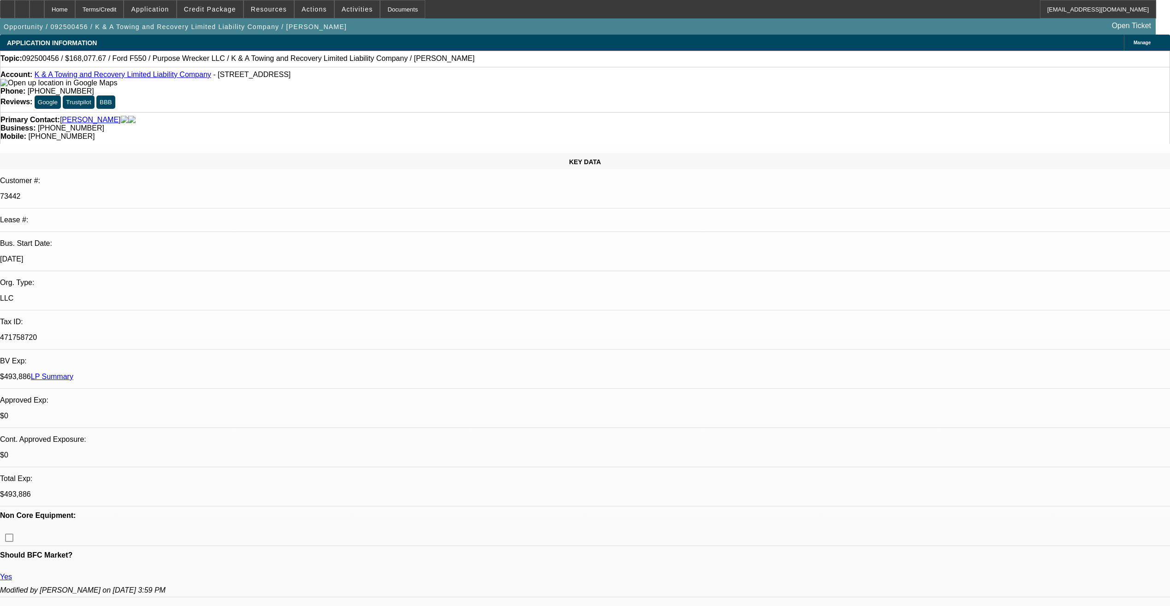
select select "1"
select select "6"
select select "1"
select select "2"
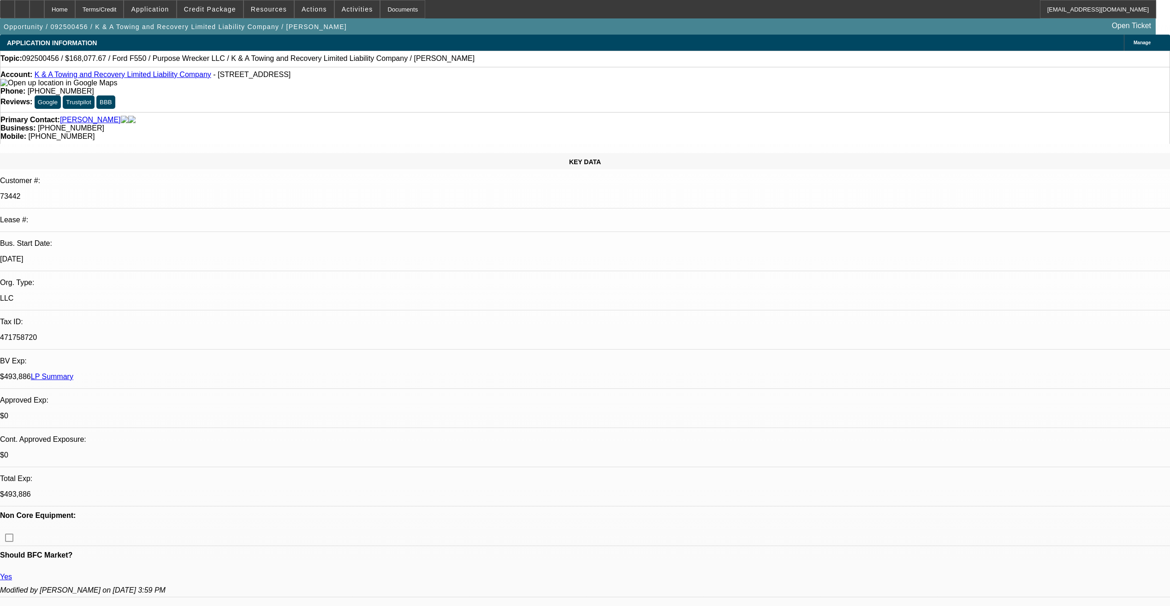
select select "6"
select select "1"
select select "2"
select select "6"
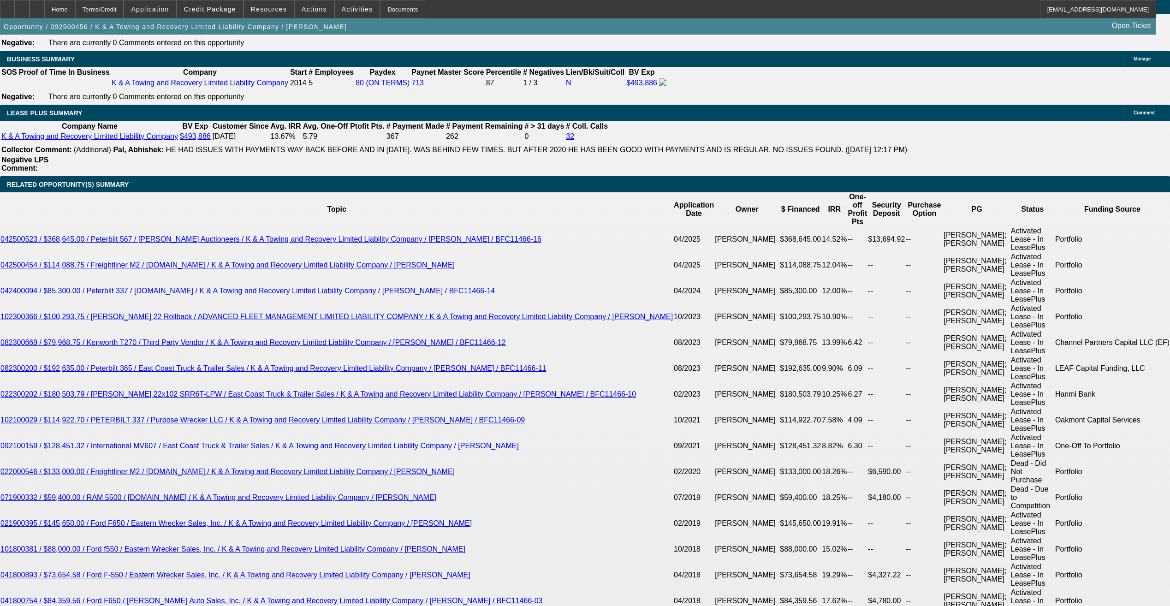
scroll to position [1522, 0]
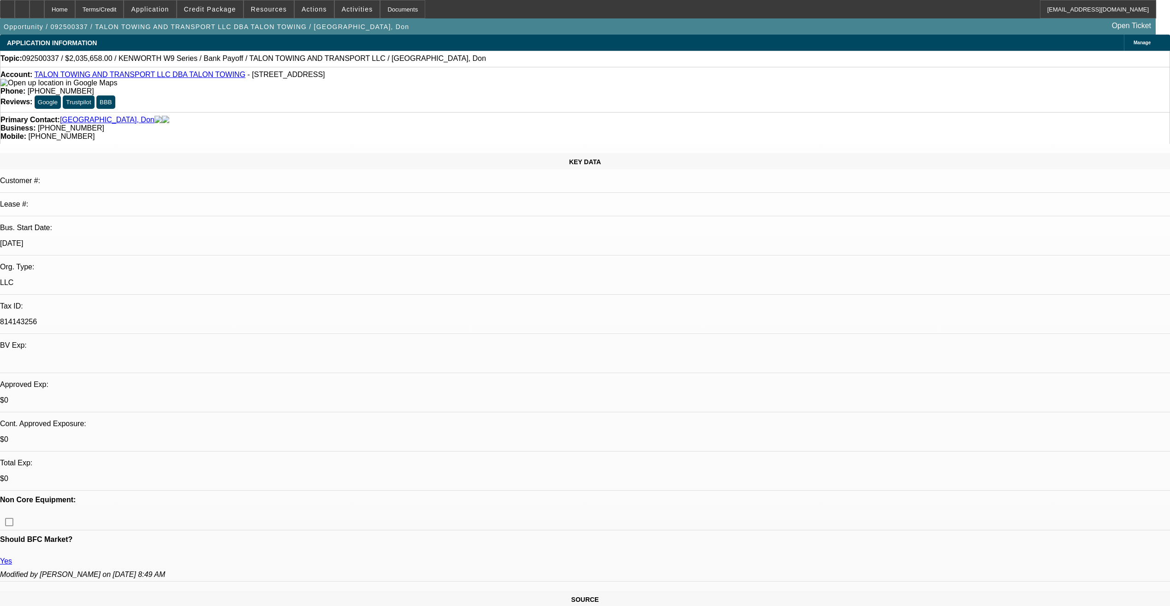
select select "0"
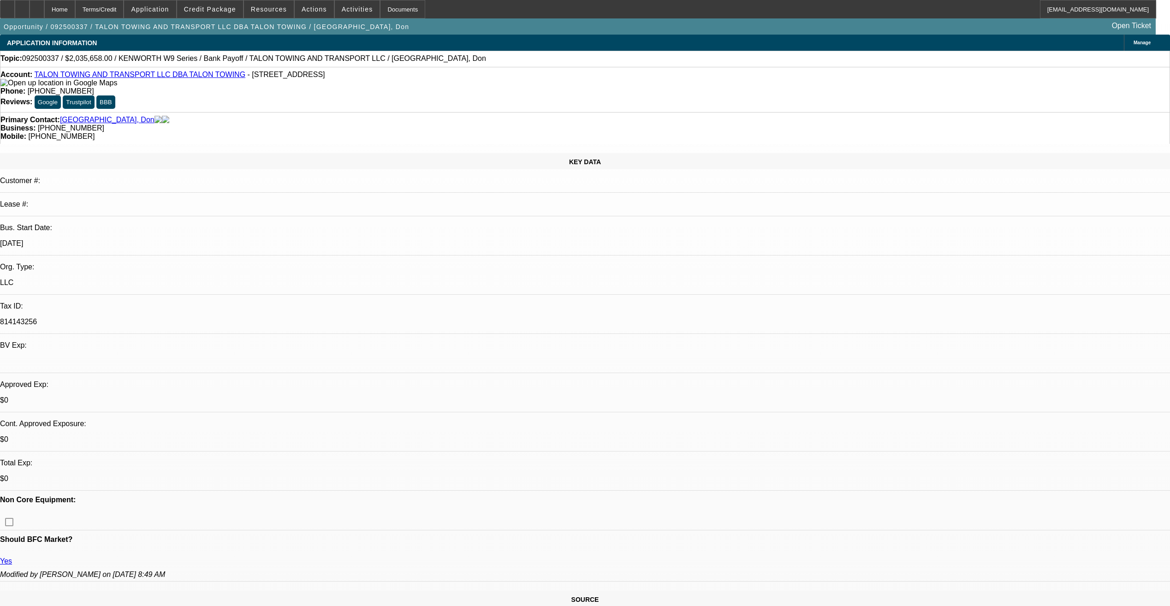
select select "0"
select select "1"
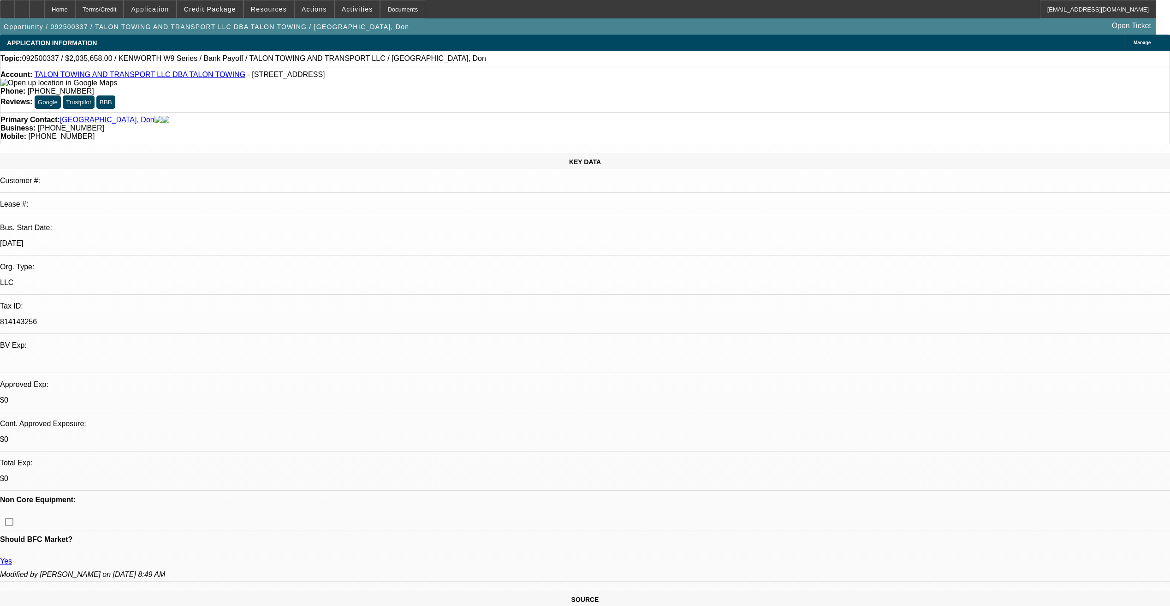
select select "2"
select select "6"
select select "1"
select select "2"
select select "6"
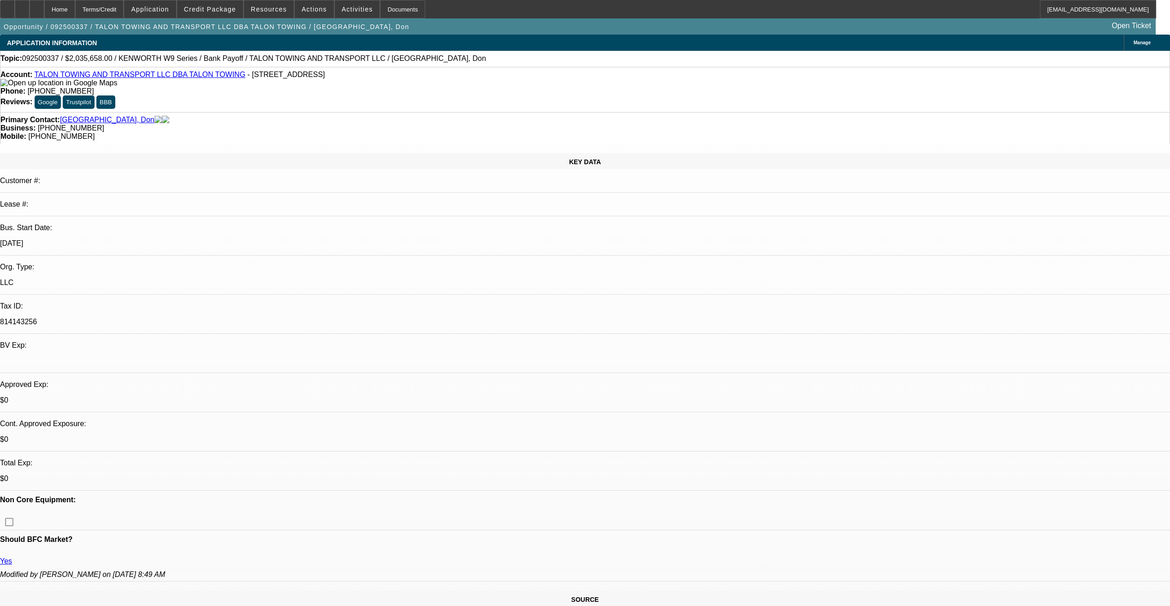
select select "1"
select select "2"
select select "6"
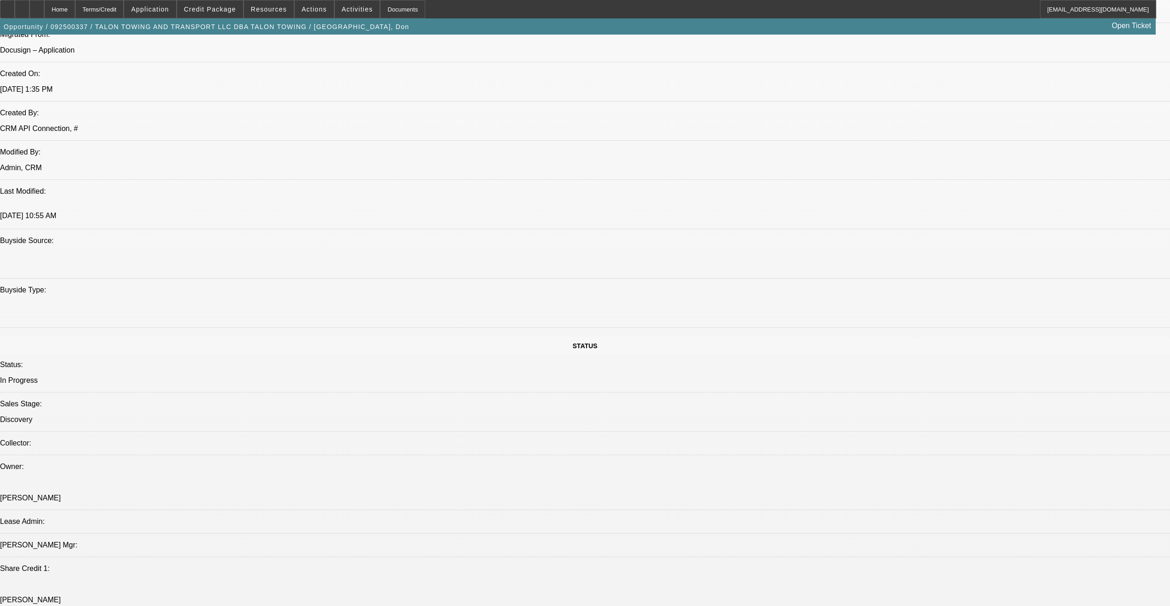
scroll to position [922, 0]
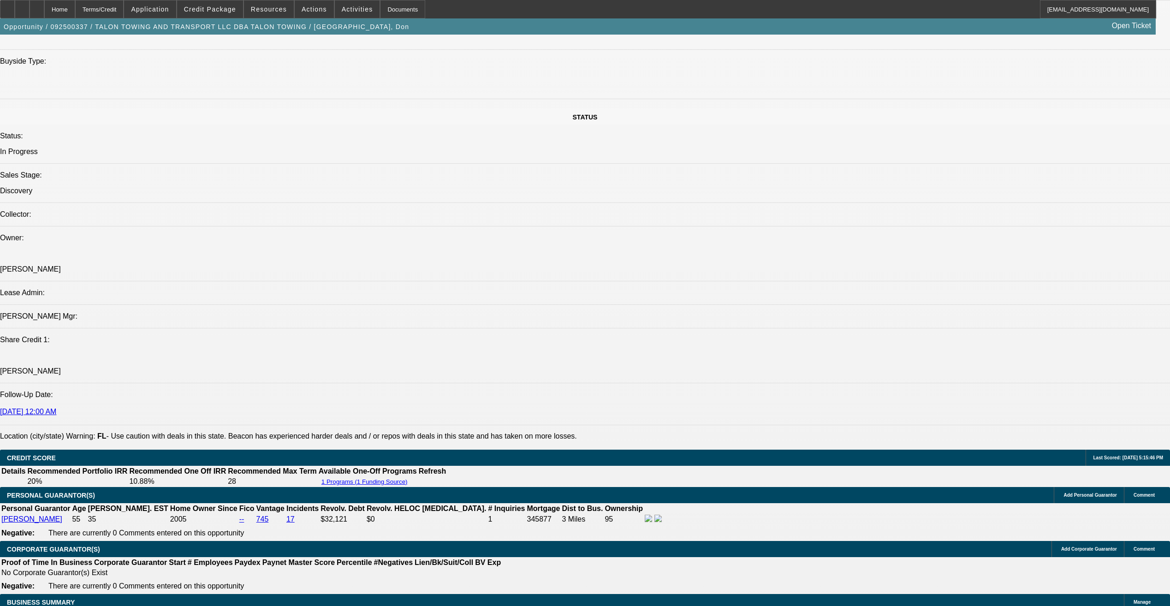
drag, startPoint x: 330, startPoint y: 606, endPoint x: 327, endPoint y: 615, distance: 9.8
drag, startPoint x: 327, startPoint y: 615, endPoint x: 820, endPoint y: 505, distance: 505.9
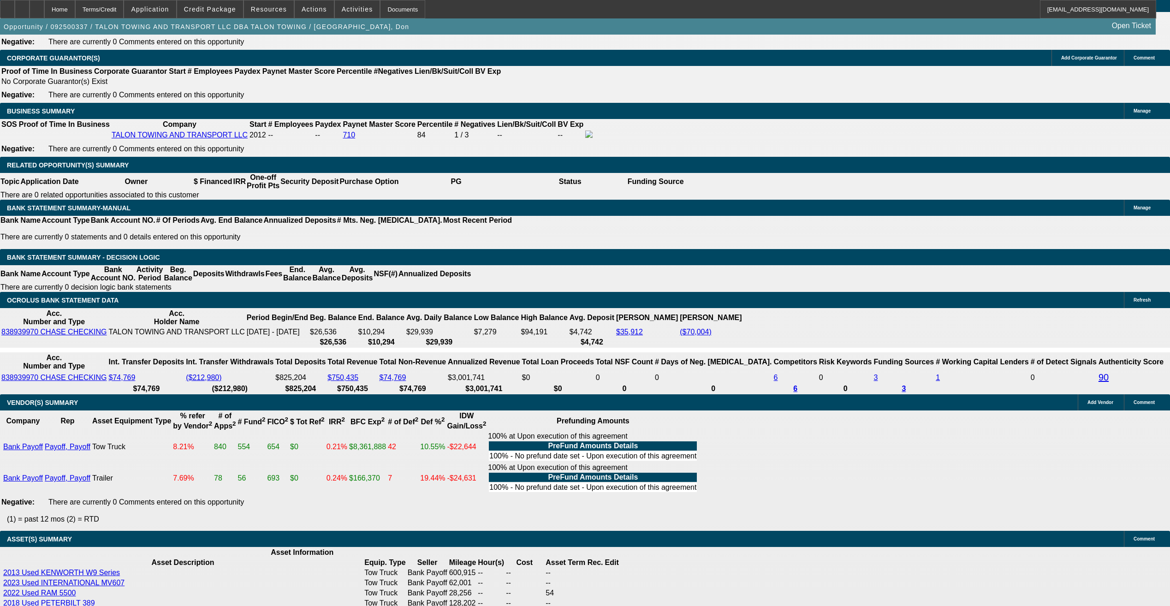
scroll to position [1430, 0]
